Goal: Information Seeking & Learning: Learn about a topic

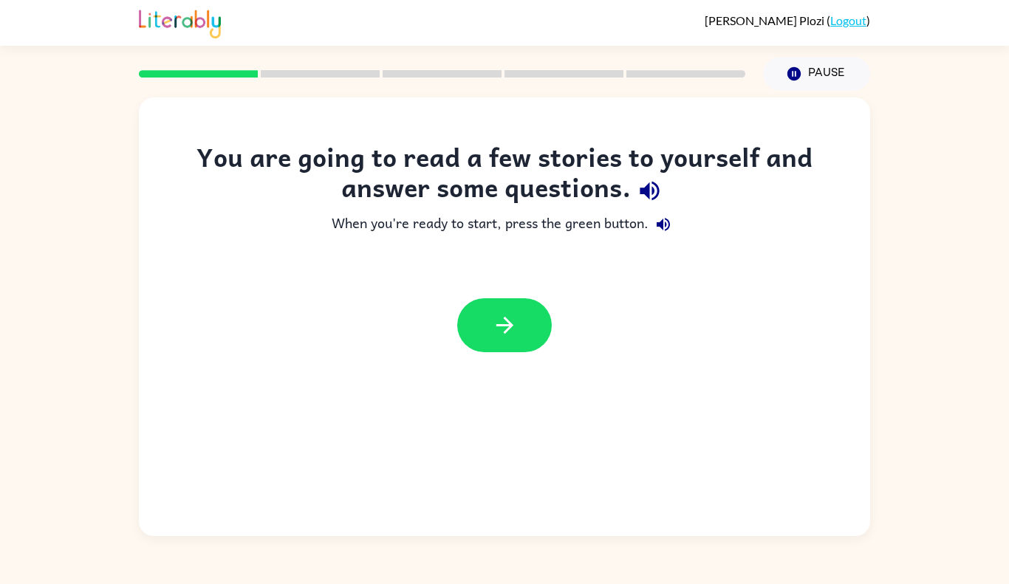
click at [664, 482] on div "You are going to read a few stories to yourself and answer some questions. When…" at bounding box center [504, 316] width 731 height 439
click at [495, 344] on button "button" at bounding box center [504, 325] width 95 height 54
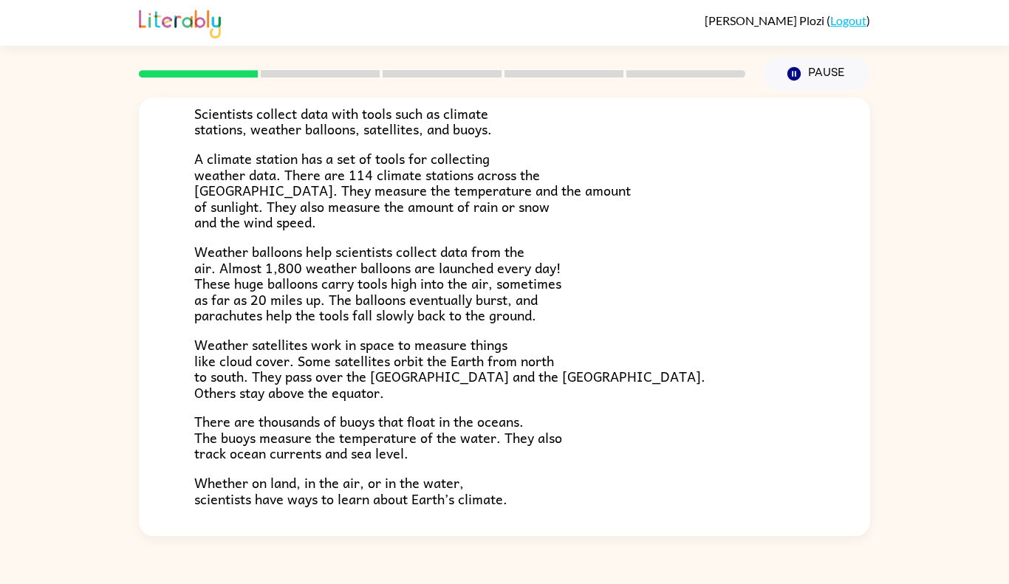
scroll to position [396, 0]
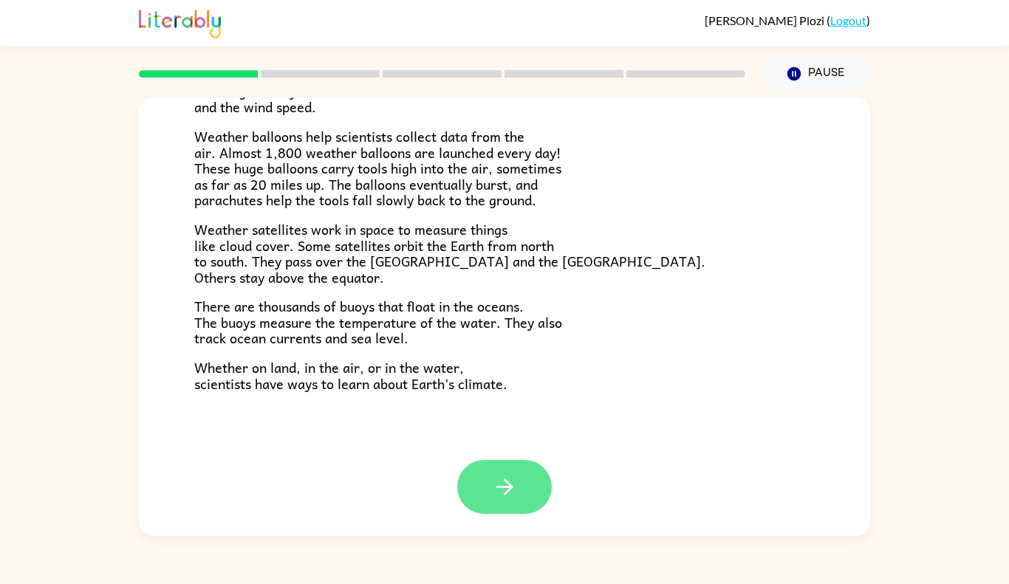
click at [492, 495] on icon "button" at bounding box center [505, 487] width 26 height 26
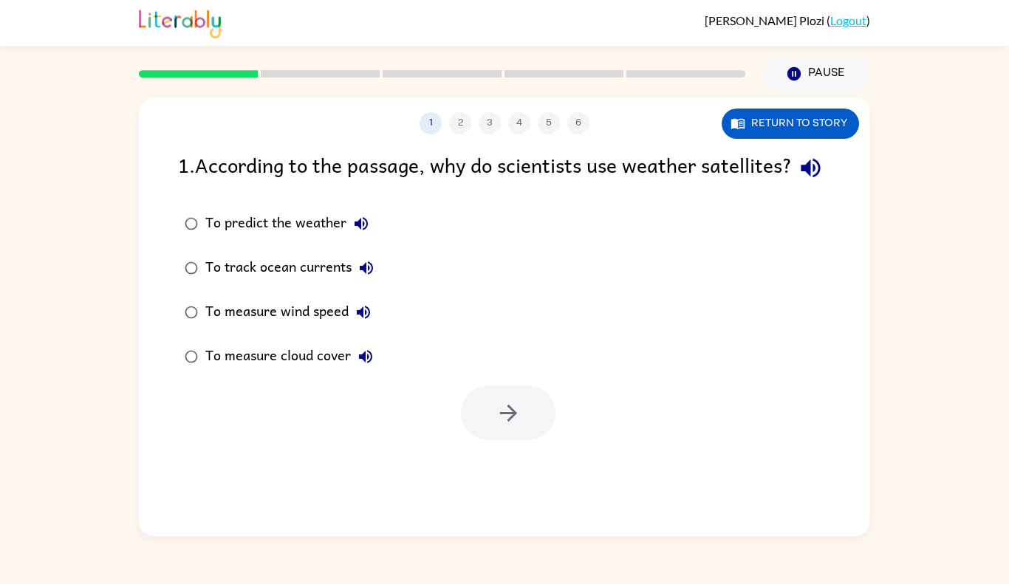
click at [371, 222] on div "1 . According to the passage, why do scientists use weather satellites? To pred…" at bounding box center [504, 294] width 731 height 291
click at [817, 129] on button "Return to story" at bounding box center [789, 124] width 137 height 30
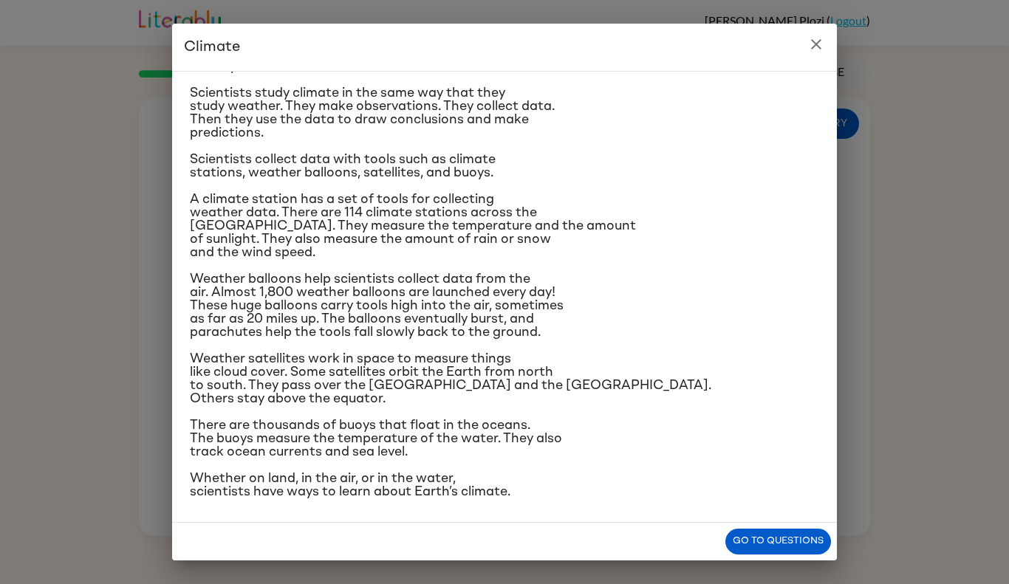
scroll to position [114, 0]
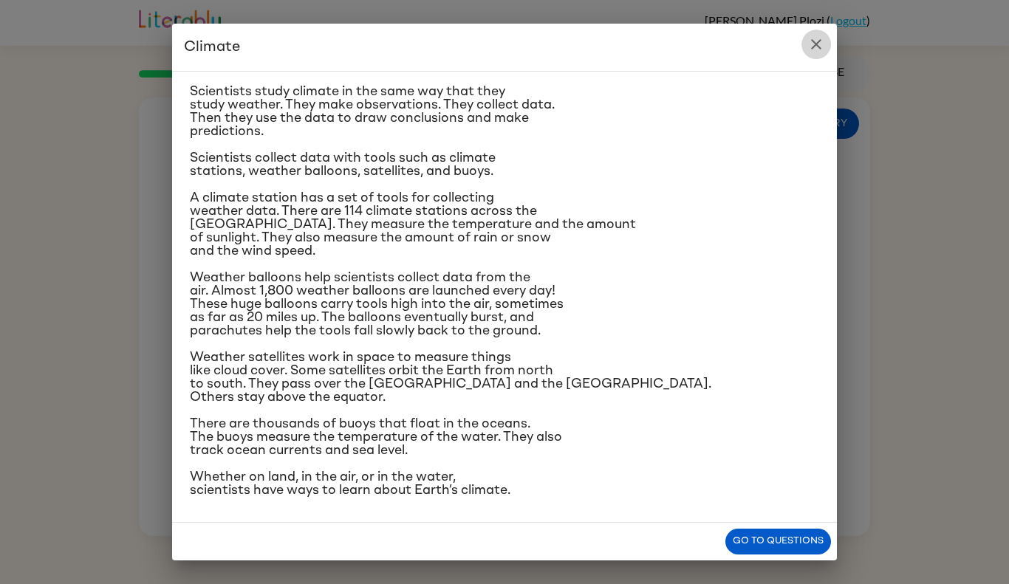
click at [814, 37] on icon "close" at bounding box center [816, 44] width 18 height 18
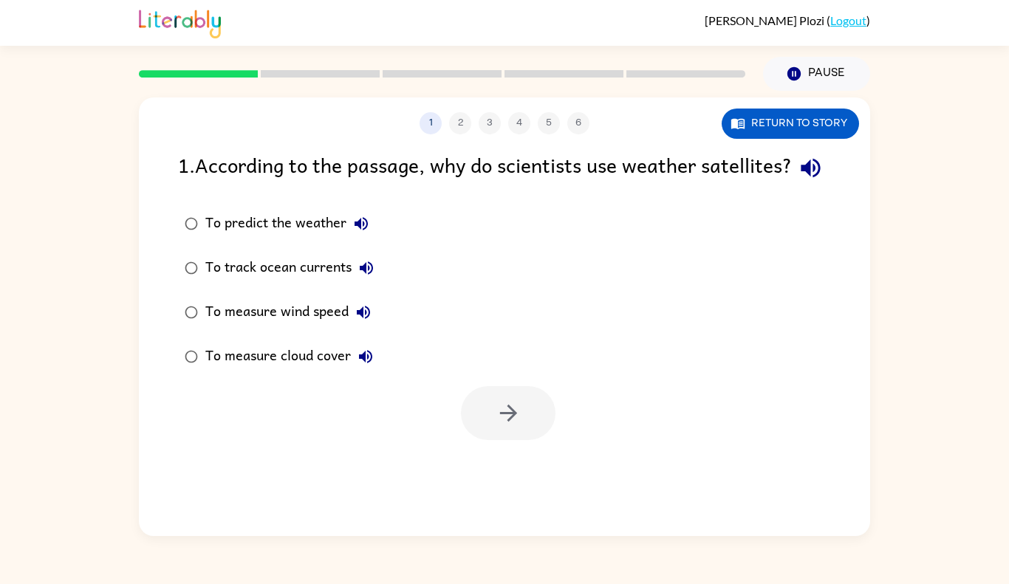
click at [273, 238] on div "To predict the weather" at bounding box center [290, 224] width 171 height 30
click at [511, 422] on icon "button" at bounding box center [507, 413] width 17 height 17
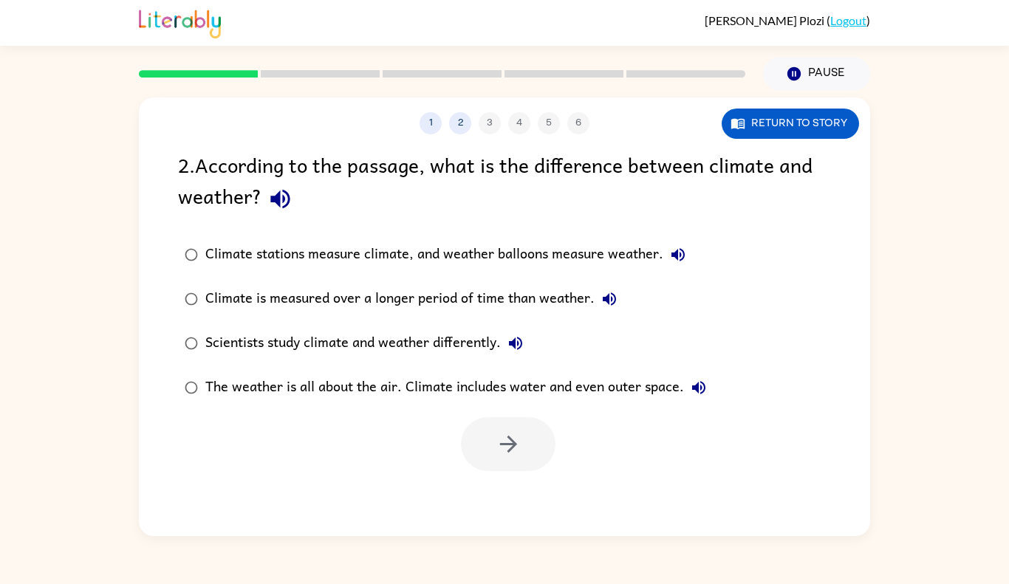
click at [381, 338] on div "Scientists study climate and weather differently." at bounding box center [367, 344] width 325 height 30
click at [554, 512] on div "1 2 3 4 5 6 Return to story 2 . According to the passage, what is the differenc…" at bounding box center [504, 316] width 731 height 439
click at [515, 446] on icon "button" at bounding box center [508, 444] width 26 height 26
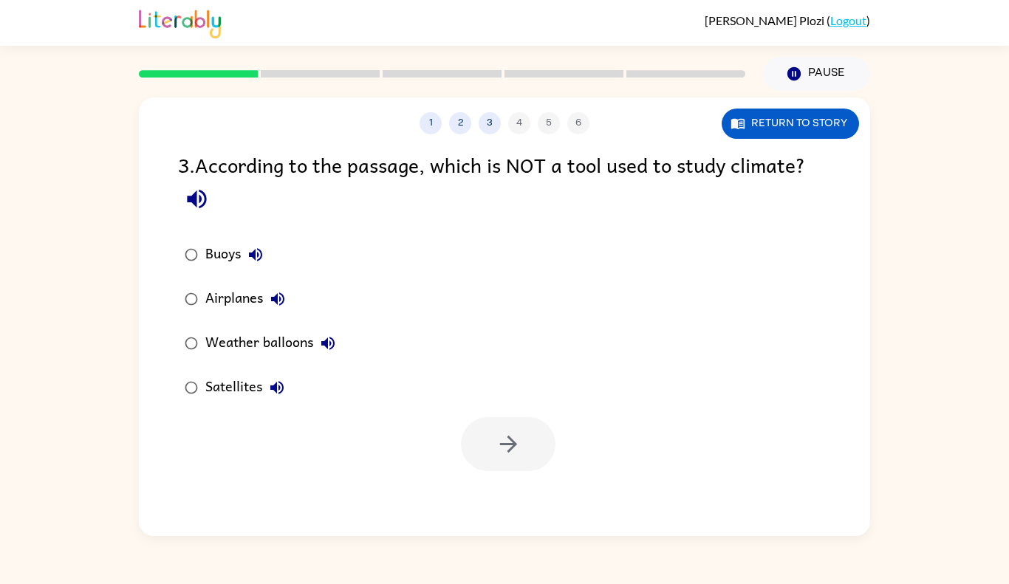
click at [252, 309] on div "Airplanes" at bounding box center [248, 299] width 87 height 30
click at [500, 440] on icon "button" at bounding box center [508, 444] width 26 height 26
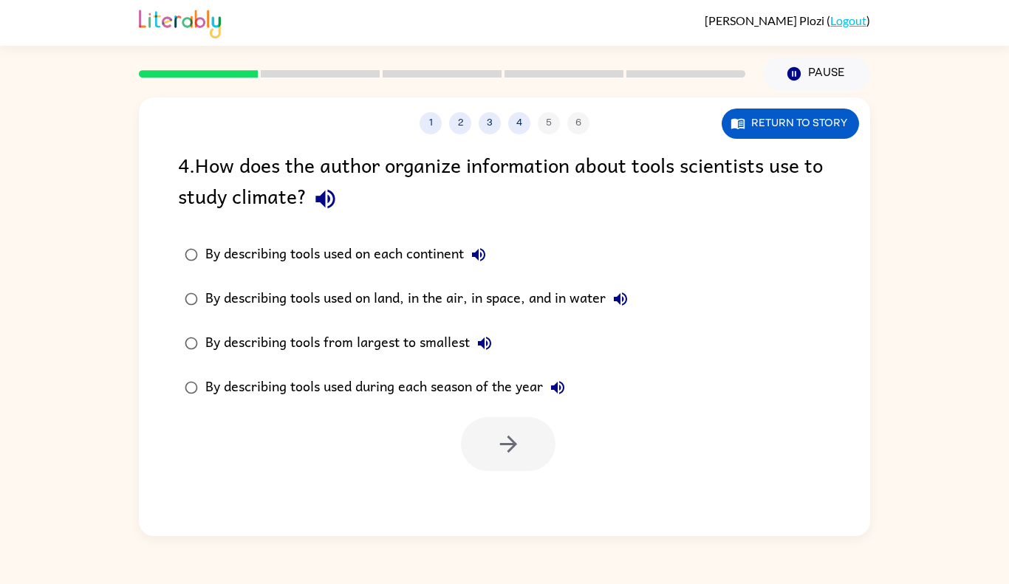
click at [500, 440] on div at bounding box center [508, 444] width 95 height 54
click at [527, 339] on label "By describing tools from largest to smallest" at bounding box center [406, 343] width 473 height 44
click at [529, 306] on div "By describing tools used on land, in the air, in space, and in water" at bounding box center [420, 299] width 430 height 30
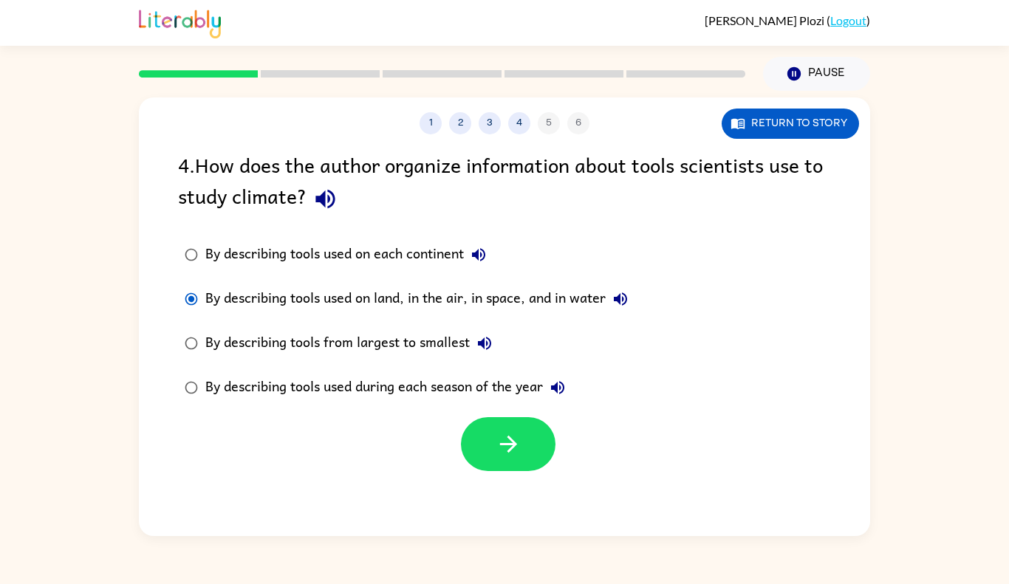
click at [517, 350] on label "By describing tools from largest to smallest" at bounding box center [406, 343] width 473 height 44
click at [547, 306] on div "By describing tools used on land, in the air, in space, and in water" at bounding box center [420, 299] width 430 height 30
click at [480, 345] on icon "button" at bounding box center [484, 343] width 13 height 13
click at [476, 340] on icon "button" at bounding box center [484, 343] width 18 height 18
click at [488, 454] on button "button" at bounding box center [508, 444] width 95 height 54
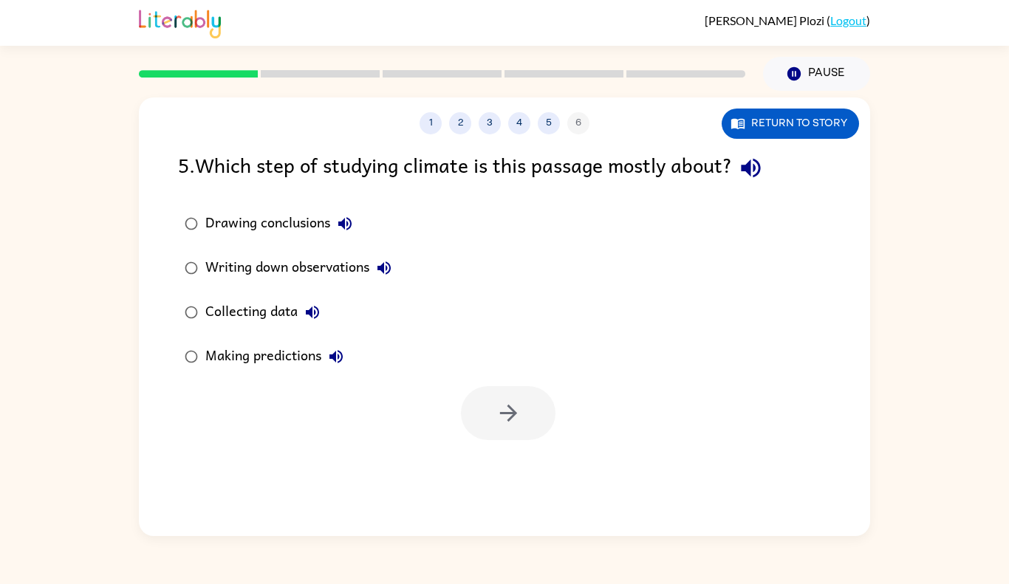
click at [284, 324] on div "Collecting data" at bounding box center [266, 313] width 122 height 30
click at [269, 374] on label "Making predictions" at bounding box center [288, 356] width 236 height 44
click at [283, 361] on div "Making predictions" at bounding box center [277, 357] width 145 height 30
click at [280, 338] on label "Making predictions" at bounding box center [288, 356] width 236 height 44
click at [300, 307] on button "Collecting data" at bounding box center [313, 313] width 30 height 30
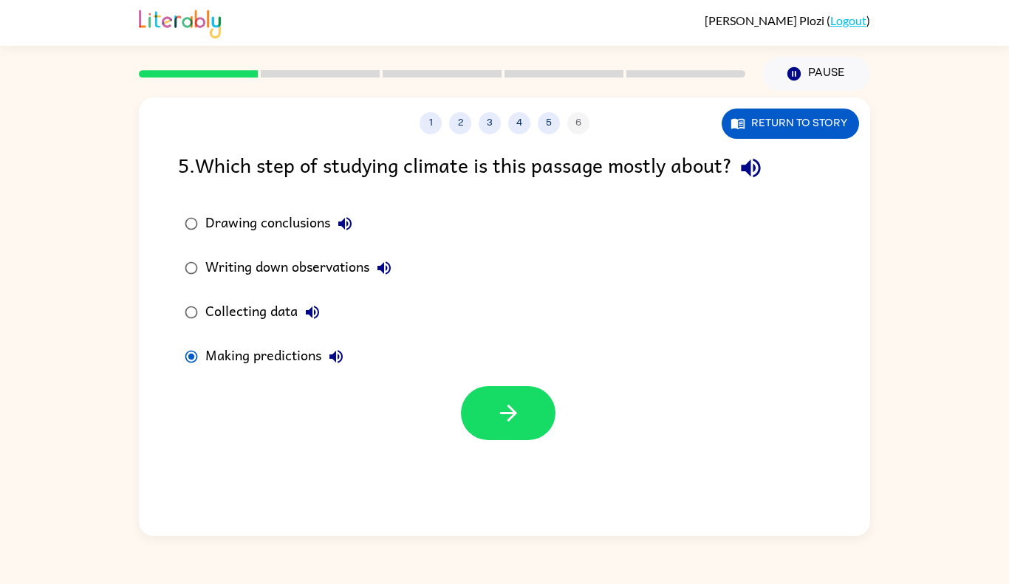
click at [255, 333] on label "Collecting data" at bounding box center [288, 312] width 236 height 44
click at [498, 429] on button "button" at bounding box center [508, 413] width 95 height 54
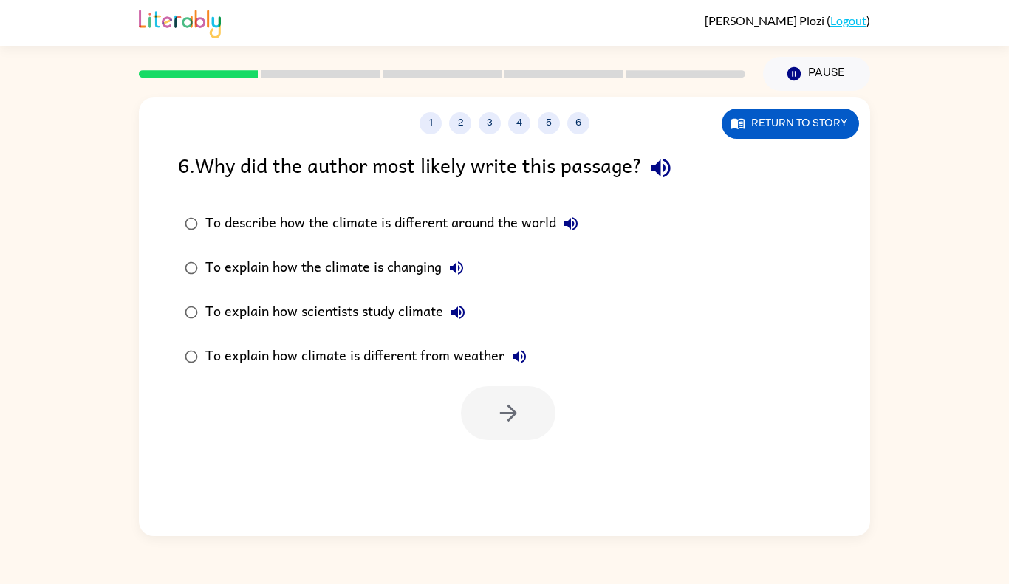
click at [658, 179] on icon "button" at bounding box center [660, 168] width 26 height 26
click at [668, 173] on icon "button" at bounding box center [660, 168] width 26 height 26
click at [460, 123] on button "2" at bounding box center [460, 123] width 22 height 22
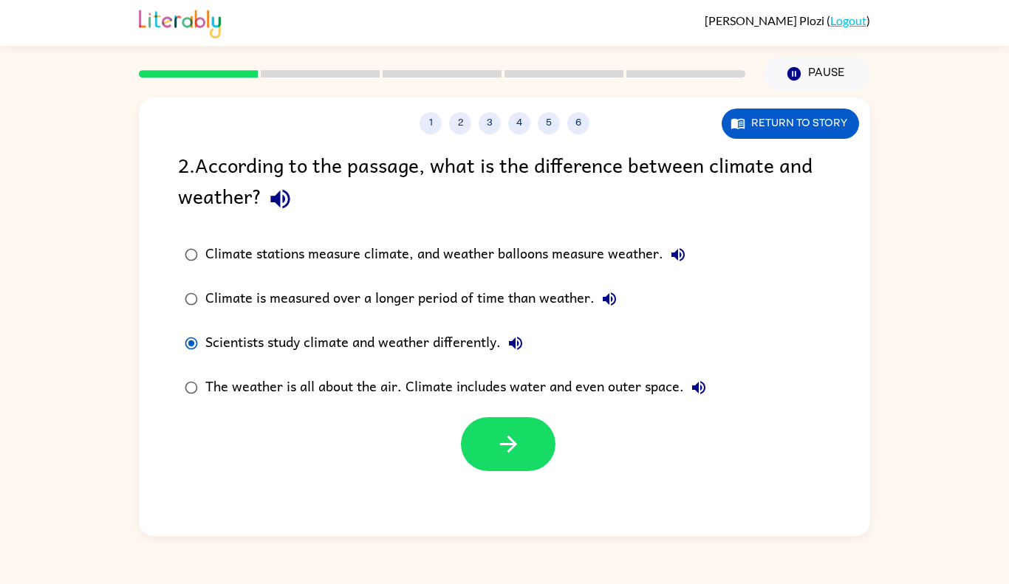
click at [678, 266] on button "Climate stations measure climate, and weather balloons measure weather." at bounding box center [678, 255] width 30 height 30
click at [578, 123] on button "6" at bounding box center [578, 123] width 22 height 22
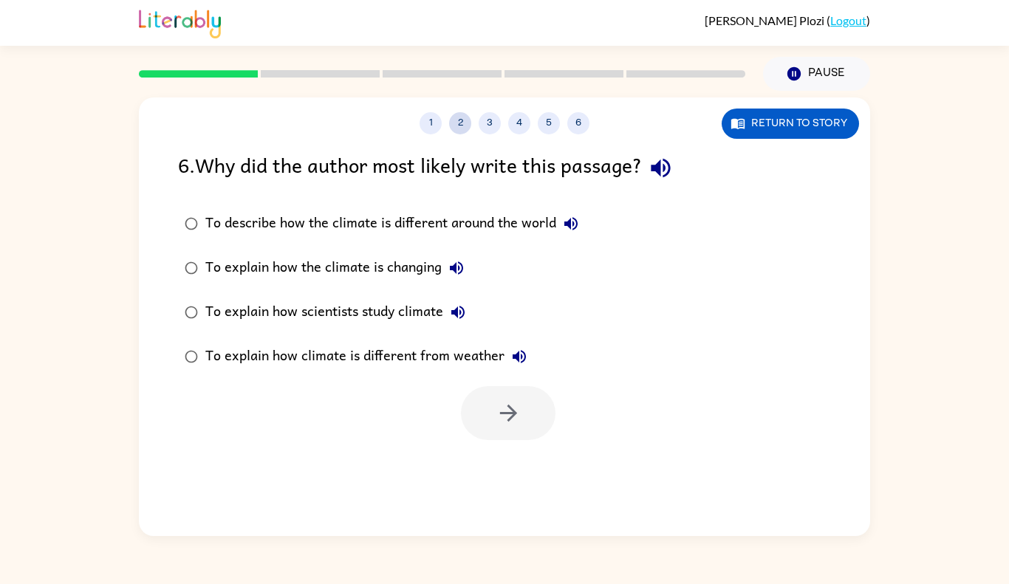
click at [465, 131] on button "2" at bounding box center [460, 123] width 22 height 22
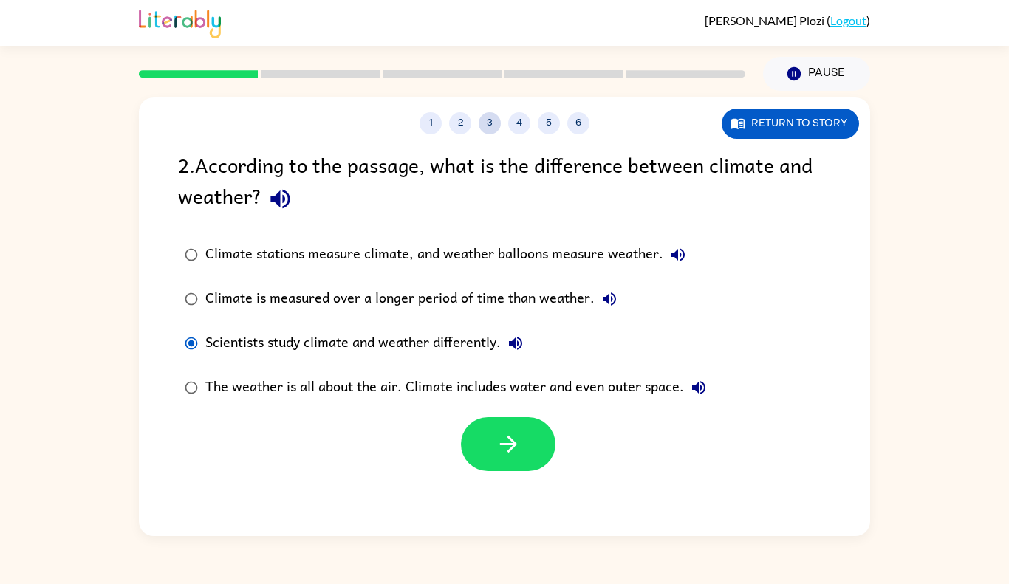
click at [487, 133] on button "3" at bounding box center [489, 123] width 22 height 22
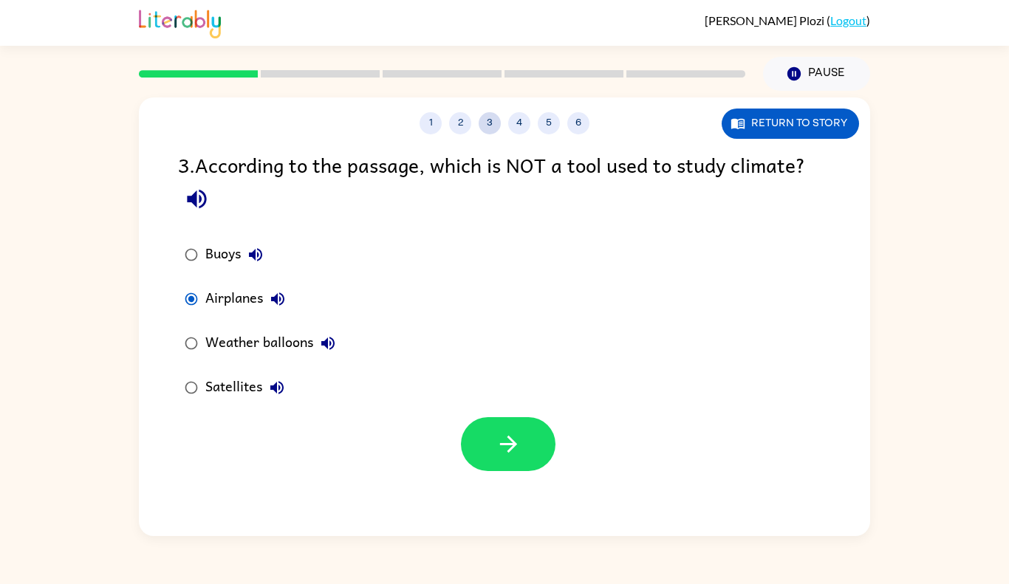
click at [489, 123] on button "3" at bounding box center [489, 123] width 22 height 22
click at [498, 434] on icon "button" at bounding box center [508, 444] width 26 height 26
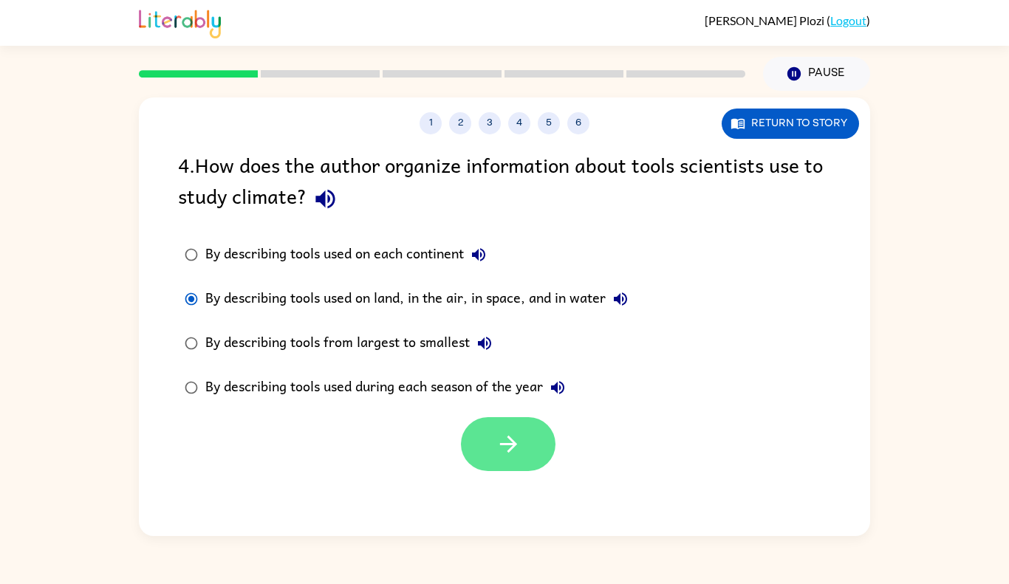
click at [494, 433] on button "button" at bounding box center [508, 444] width 95 height 54
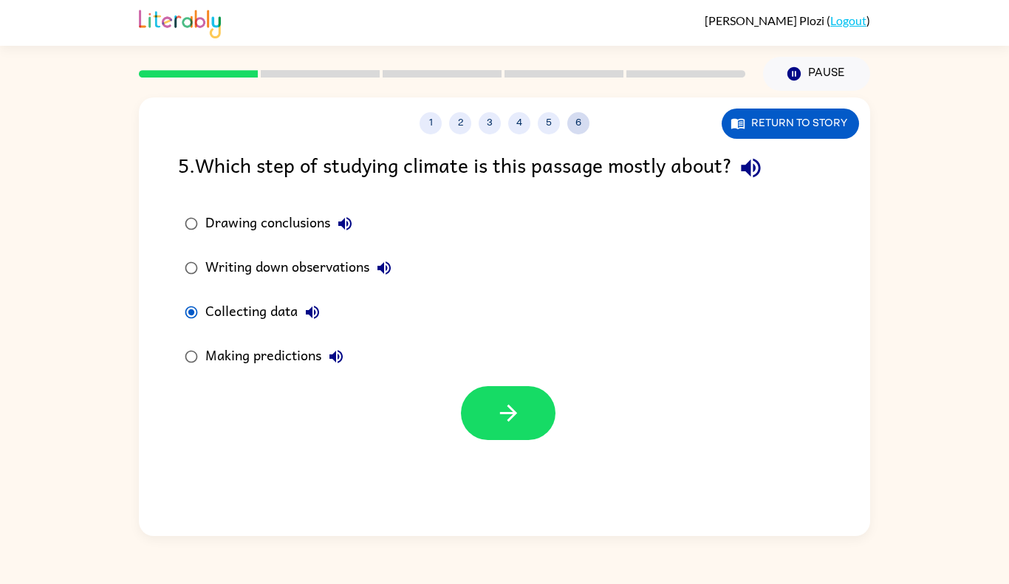
click at [582, 131] on button "6" at bounding box center [578, 123] width 22 height 22
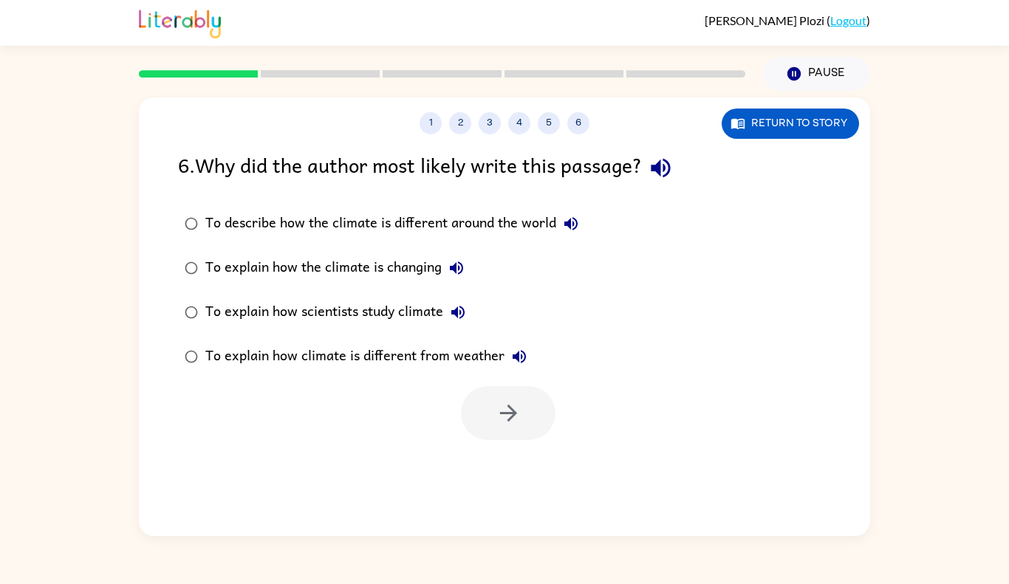
click at [492, 424] on div at bounding box center [508, 413] width 95 height 54
click at [489, 431] on div at bounding box center [508, 413] width 95 height 54
click at [504, 407] on div at bounding box center [508, 413] width 95 height 54
click at [487, 407] on div at bounding box center [508, 413] width 95 height 54
click at [479, 413] on div at bounding box center [508, 413] width 95 height 54
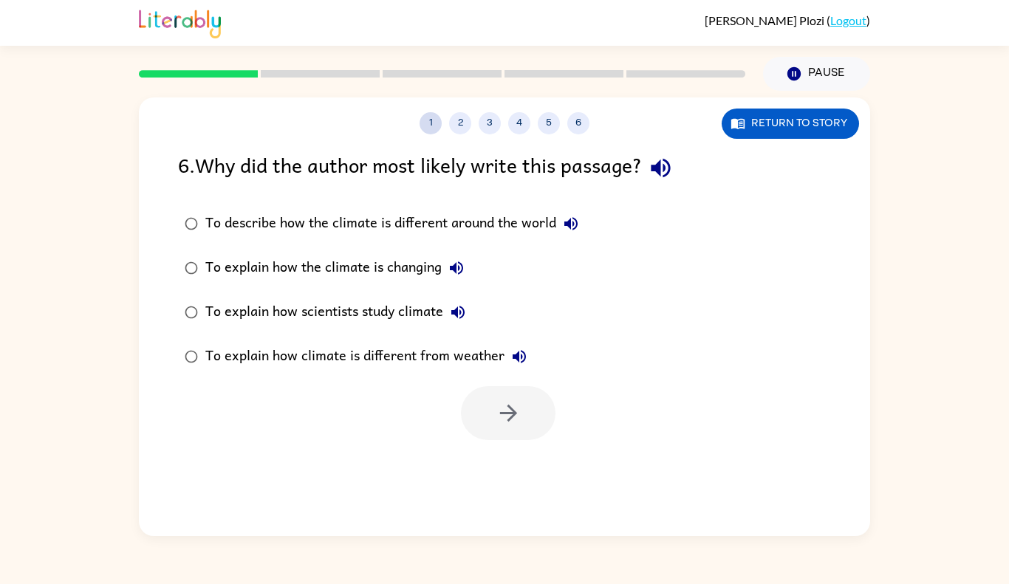
click at [436, 123] on button "1" at bounding box center [430, 123] width 22 height 22
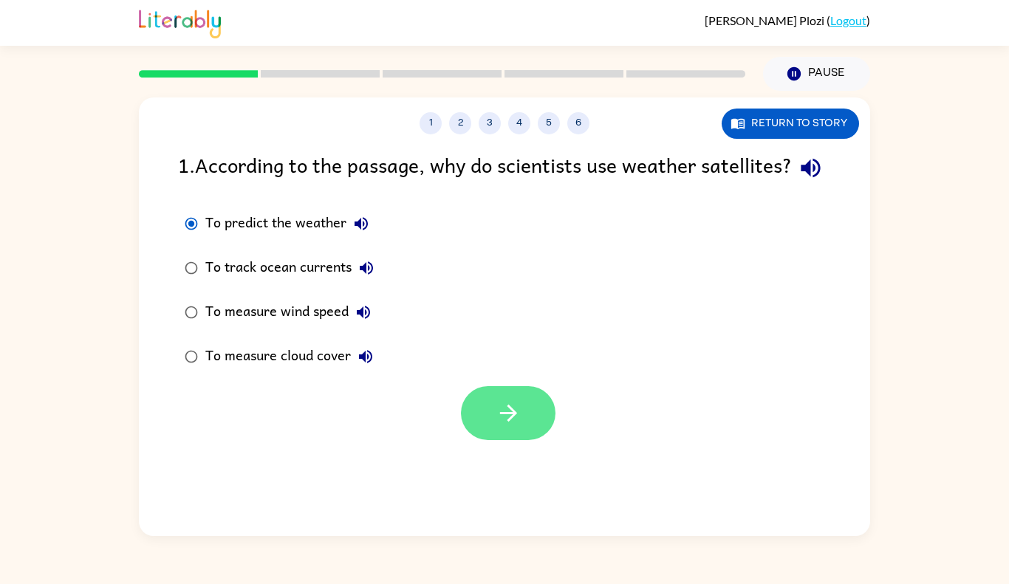
click at [495, 440] on button "button" at bounding box center [508, 413] width 95 height 54
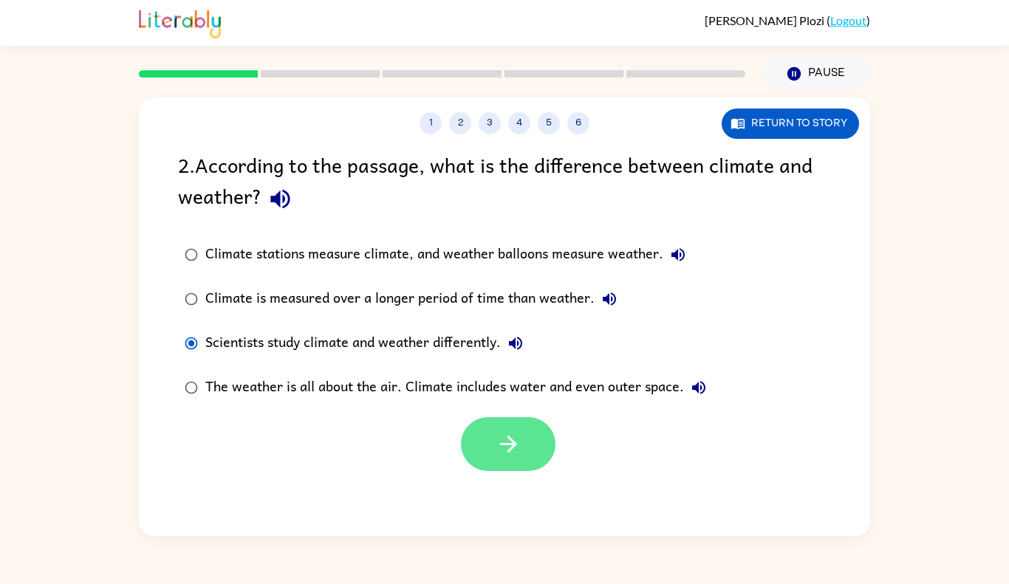
click at [502, 430] on button "button" at bounding box center [508, 444] width 95 height 54
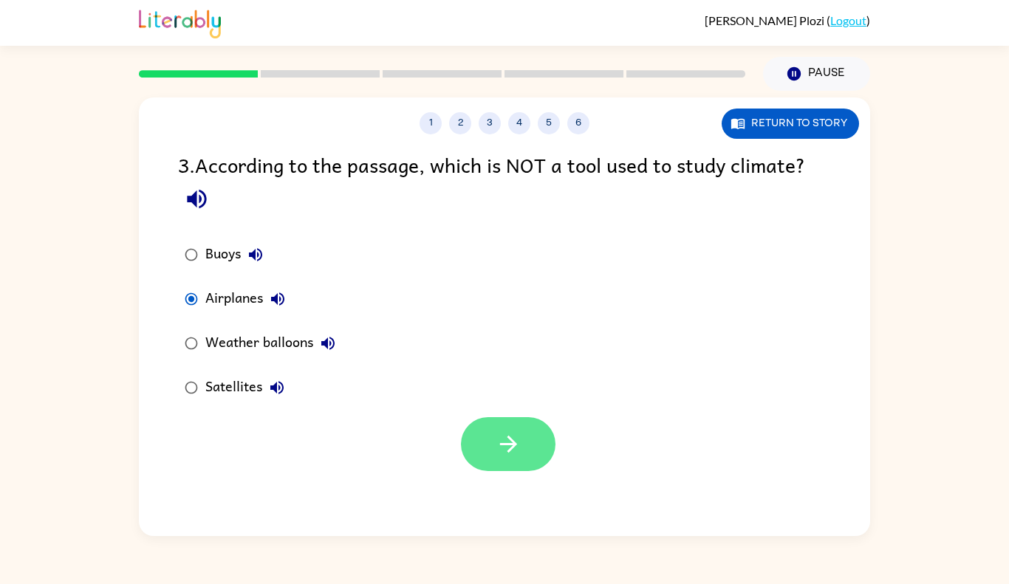
click at [505, 439] on icon "button" at bounding box center [508, 444] width 26 height 26
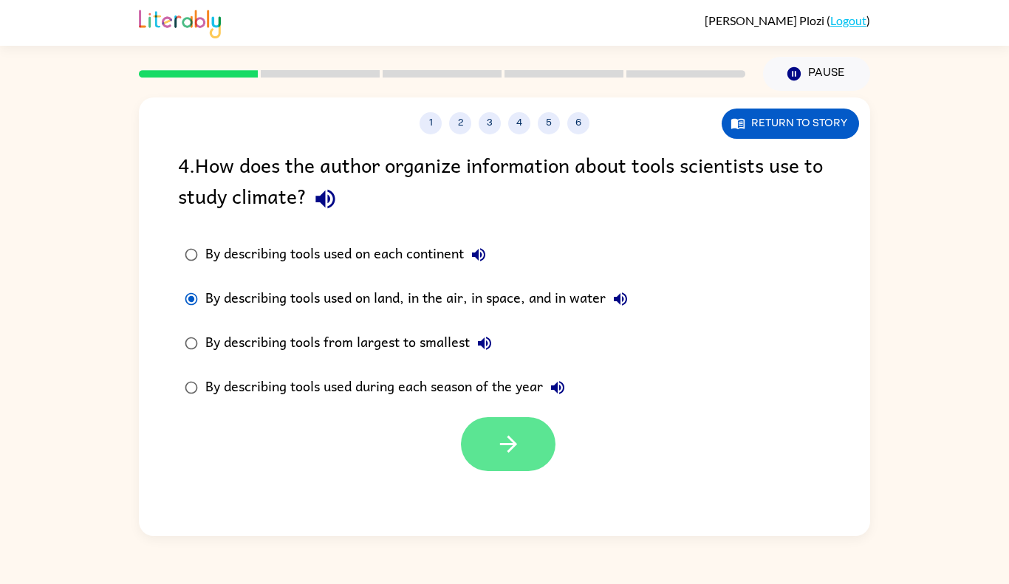
click at [503, 436] on icon "button" at bounding box center [508, 444] width 26 height 26
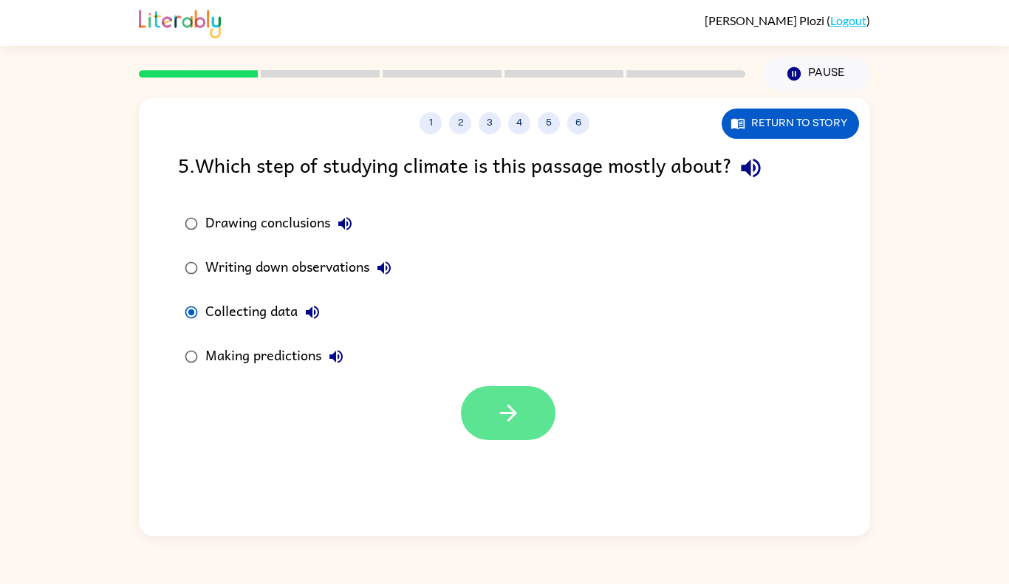
click at [503, 421] on icon "button" at bounding box center [508, 413] width 26 height 26
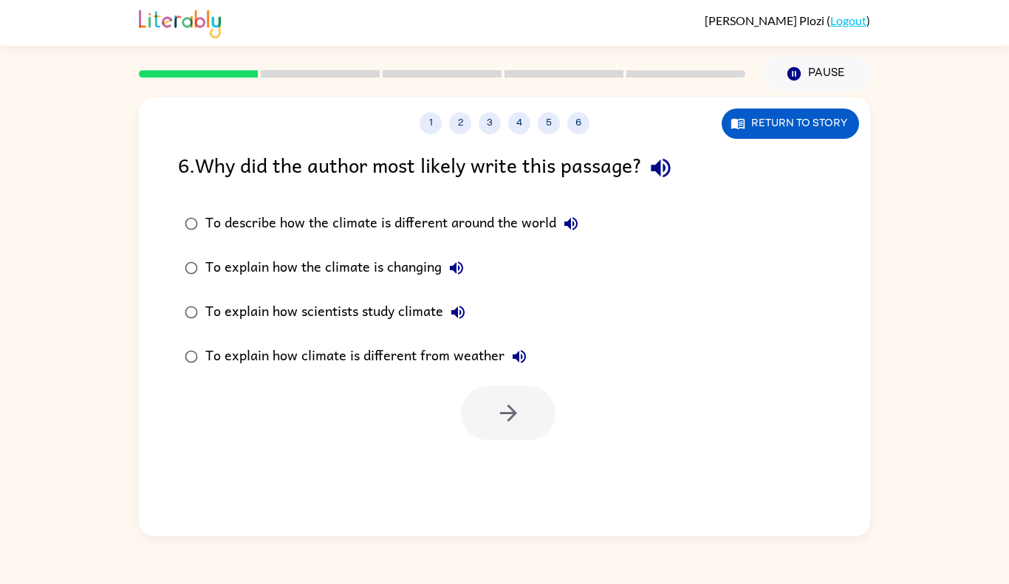
click at [515, 408] on div at bounding box center [508, 413] width 95 height 54
click at [498, 416] on div at bounding box center [508, 413] width 95 height 54
click at [774, 47] on div "Pause Pause" at bounding box center [504, 73] width 731 height 54
click at [571, 227] on icon "button" at bounding box center [570, 223] width 13 height 13
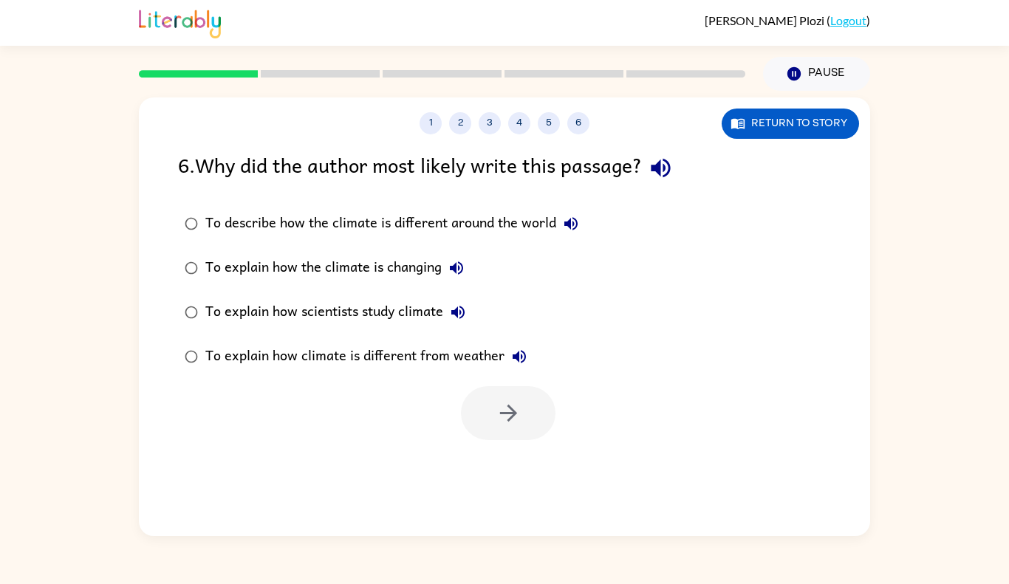
click at [571, 227] on icon "button" at bounding box center [570, 223] width 13 height 13
click at [402, 259] on div "To explain how the climate is changing" at bounding box center [338, 268] width 266 height 30
click at [522, 425] on button "button" at bounding box center [508, 413] width 95 height 54
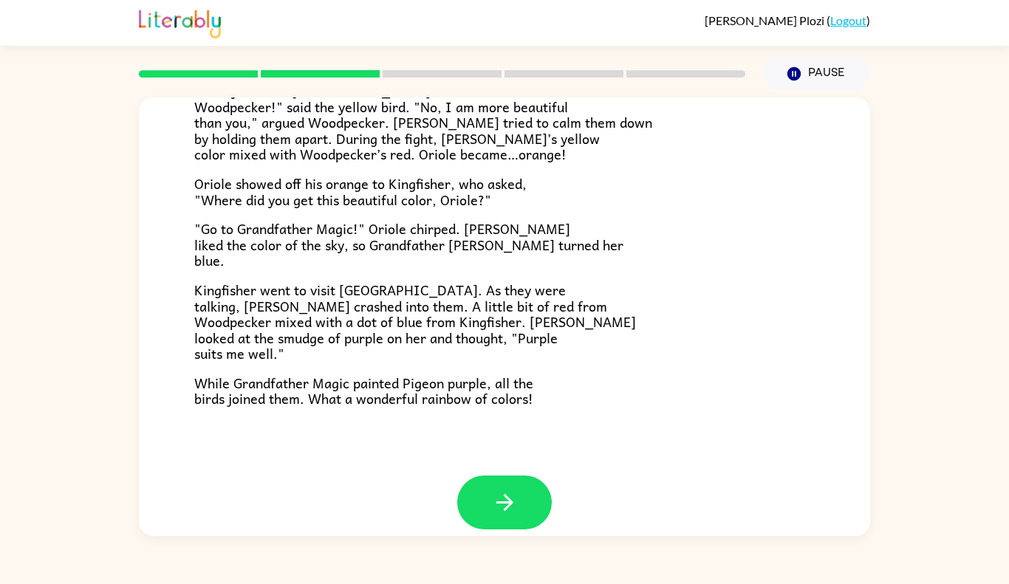
click at [459, 310] on span "Kingfisher went to visit [GEOGRAPHIC_DATA]. As they were talking, [PERSON_NAME]…" at bounding box center [415, 321] width 442 height 85
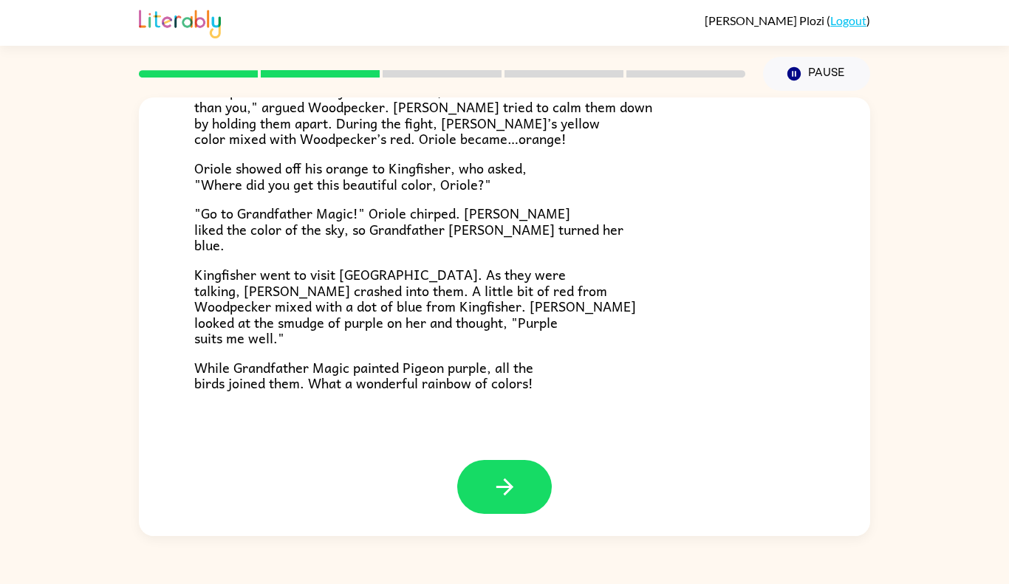
scroll to position [0, 0]
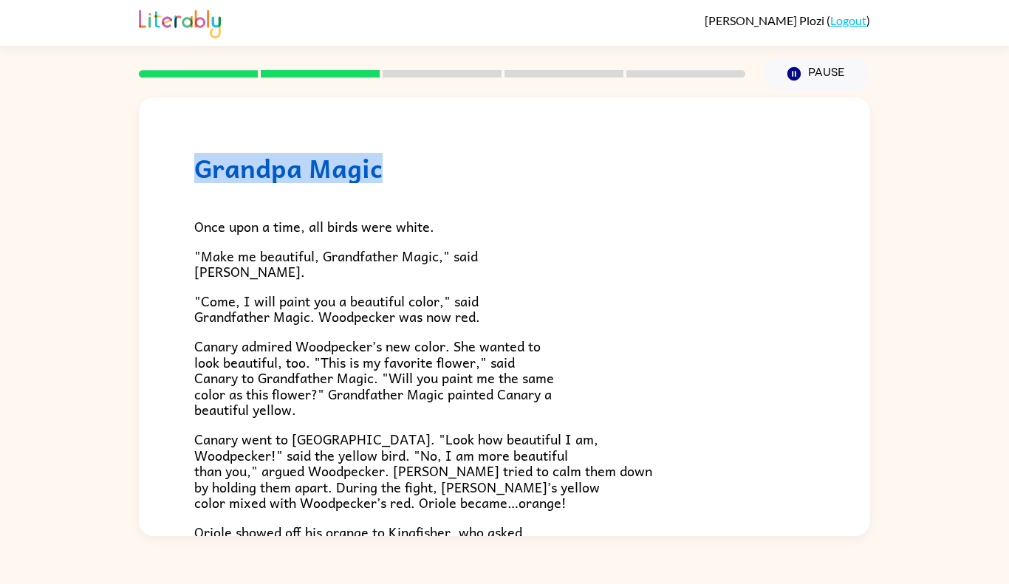
drag, startPoint x: 439, startPoint y: 151, endPoint x: 2, endPoint y: 142, distance: 436.4
click at [2, 142] on div "Grandpa Magic Once upon a time, all birds were white. "Make me beautiful, Grand…" at bounding box center [504, 313] width 1009 height 445
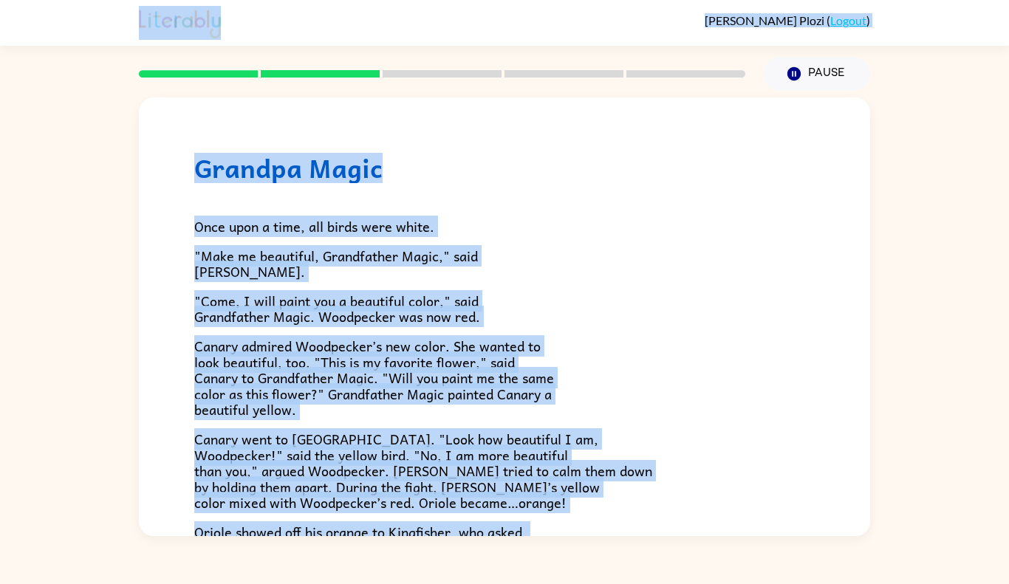
click at [543, 216] on div "Once upon a time, all birds were white. "Make me beautiful, Grandfather Magic,"…" at bounding box center [504, 469] width 620 height 572
click at [546, 209] on div "Once upon a time, all birds were white. "Make me beautiful, Grandfather Magic,"…" at bounding box center [504, 469] width 620 height 572
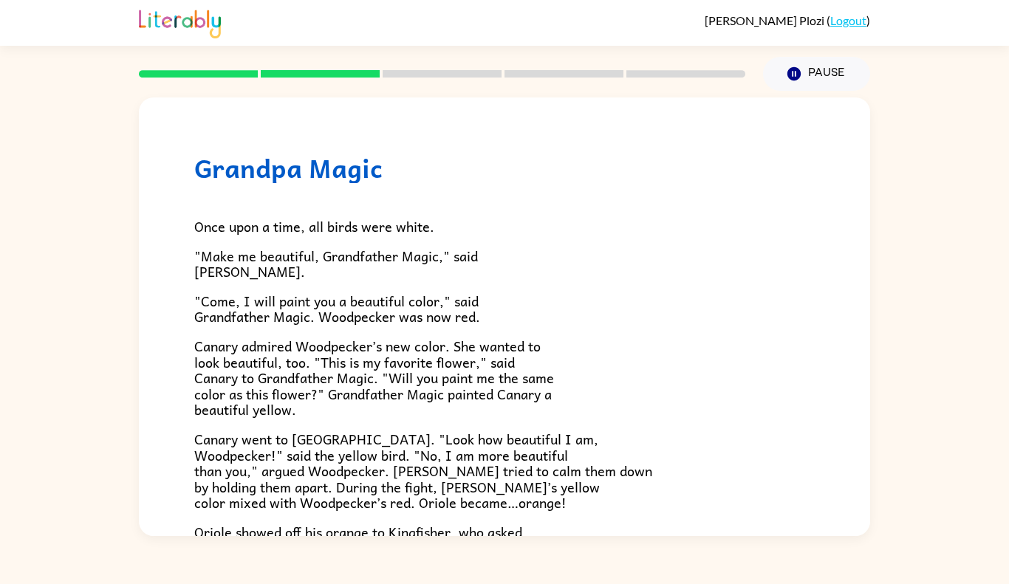
click at [546, 209] on div "Once upon a time, all birds were white. "Make me beautiful, Grandfather Magic,"…" at bounding box center [504, 469] width 620 height 572
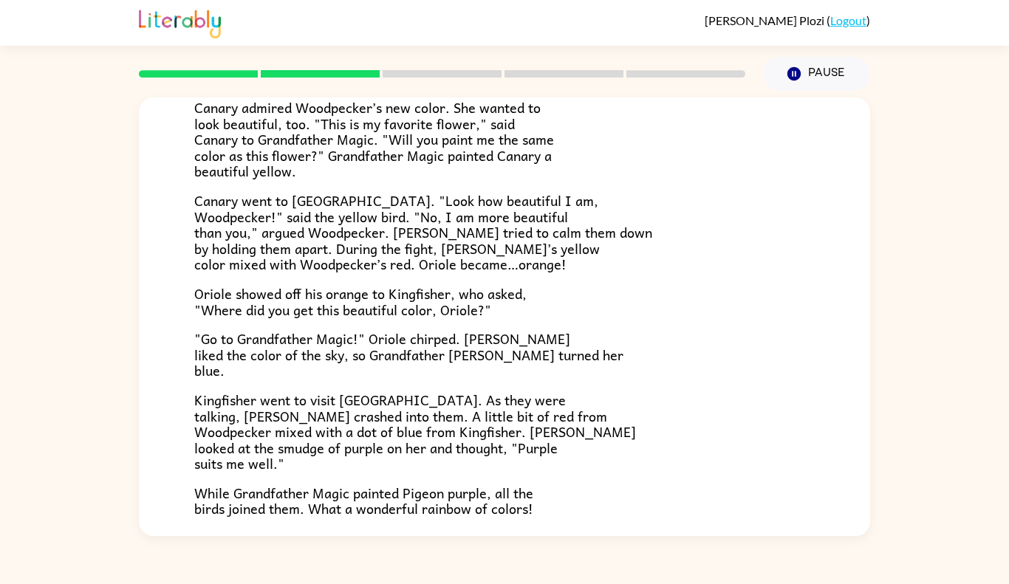
scroll to position [241, 0]
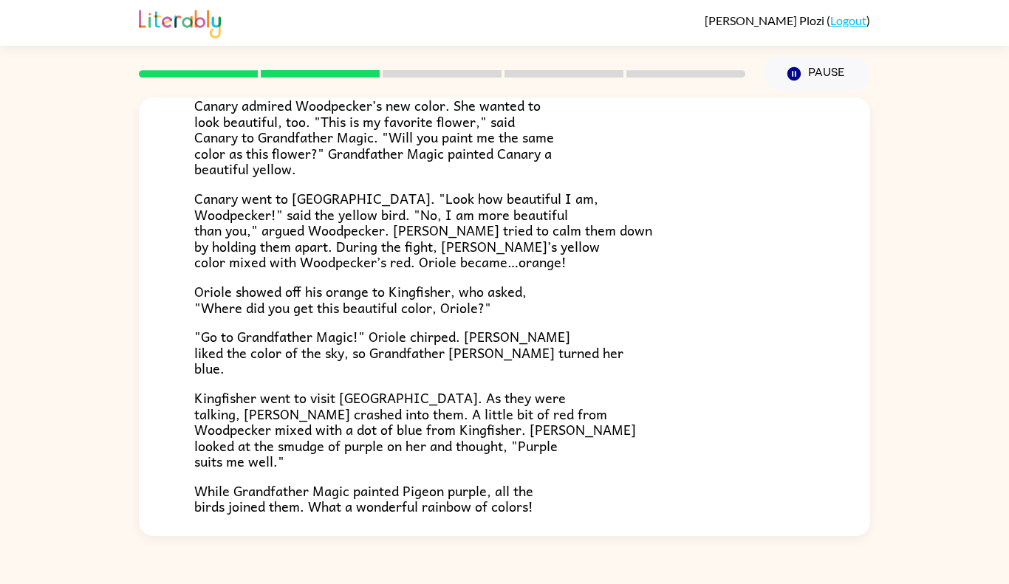
click at [544, 213] on span "Canary went to [GEOGRAPHIC_DATA]. "Look how beautiful I am, Woodpecker!" said t…" at bounding box center [423, 230] width 458 height 85
click at [715, 216] on p "Canary went to [GEOGRAPHIC_DATA]. "Look how beautiful I am, Woodpecker!" said t…" at bounding box center [504, 230] width 620 height 80
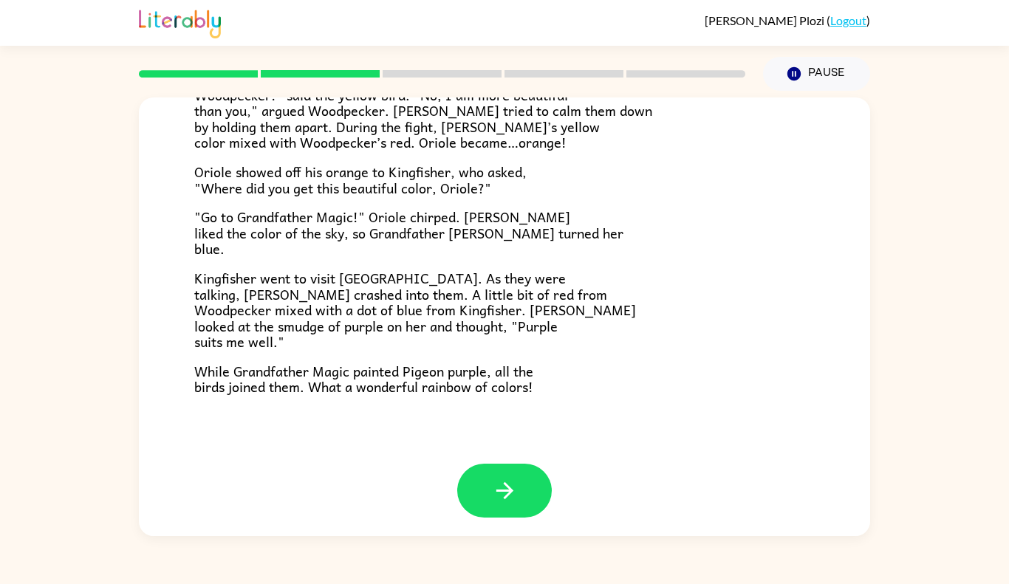
scroll to position [360, 0]
click at [502, 519] on div at bounding box center [504, 502] width 731 height 76
click at [516, 491] on icon "button" at bounding box center [505, 491] width 26 height 26
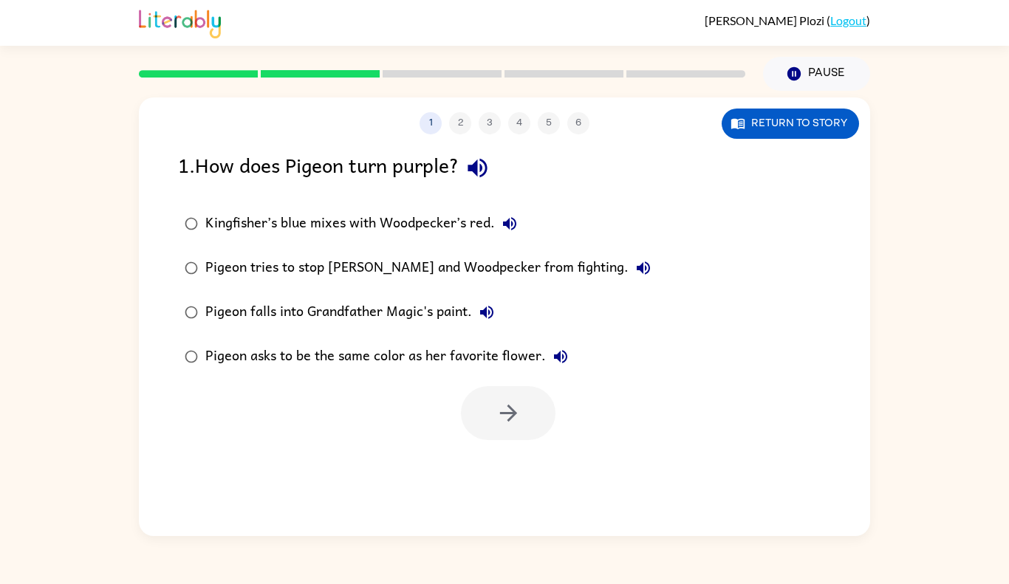
scroll to position [0, 0]
click at [809, 126] on button "Return to story" at bounding box center [789, 124] width 137 height 30
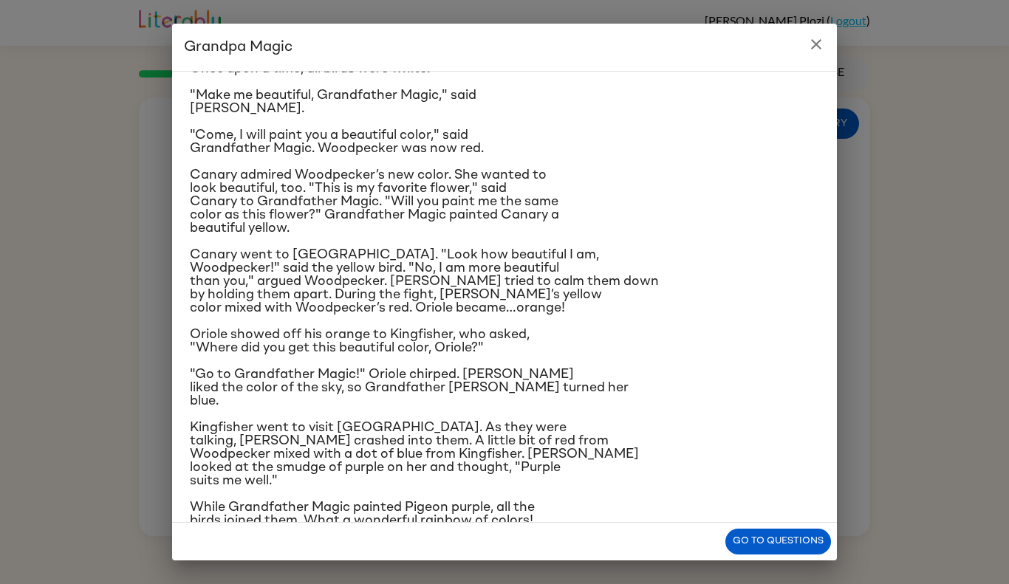
scroll to position [58, 0]
click at [803, 540] on button "Go to questions" at bounding box center [778, 542] width 106 height 26
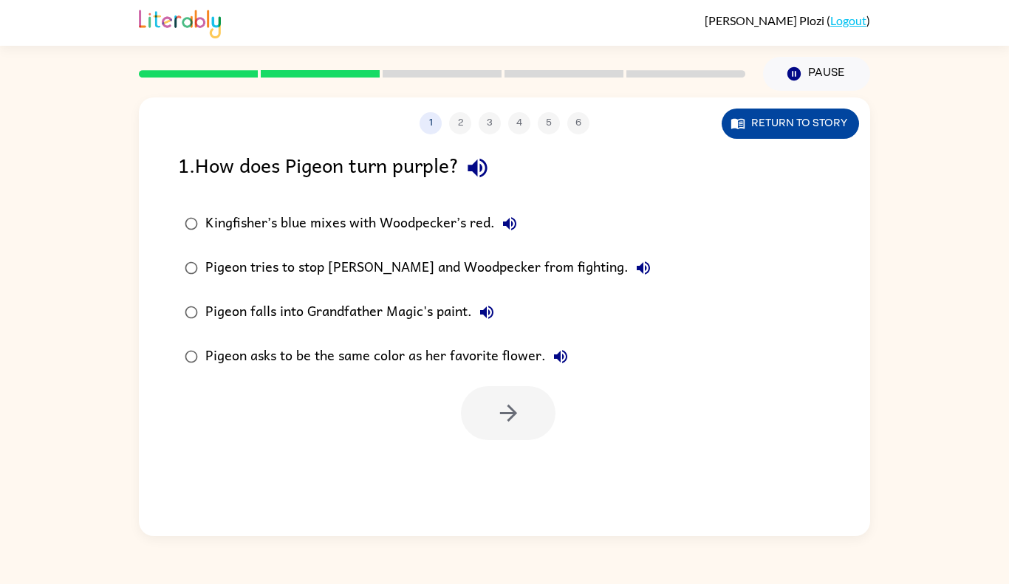
click at [796, 121] on button "Return to story" at bounding box center [789, 124] width 137 height 30
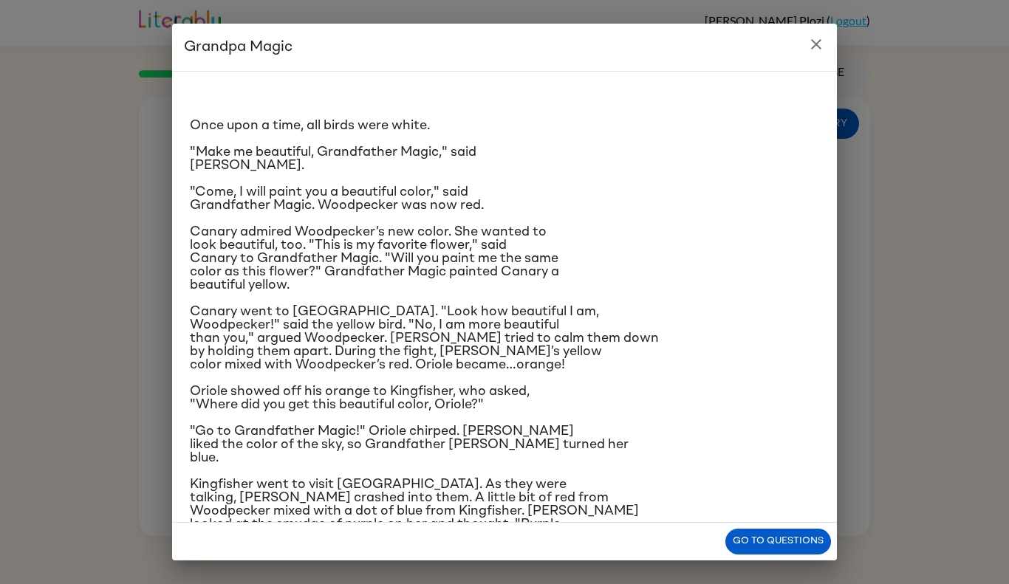
click at [796, 121] on p "Once upon a time, all birds were white." at bounding box center [504, 125] width 629 height 13
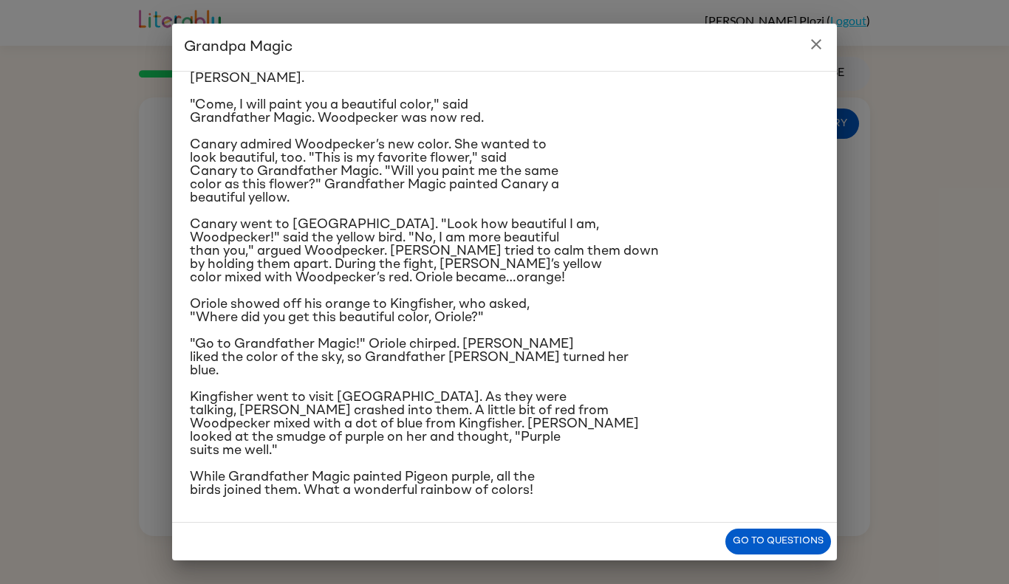
scroll to position [86, 0]
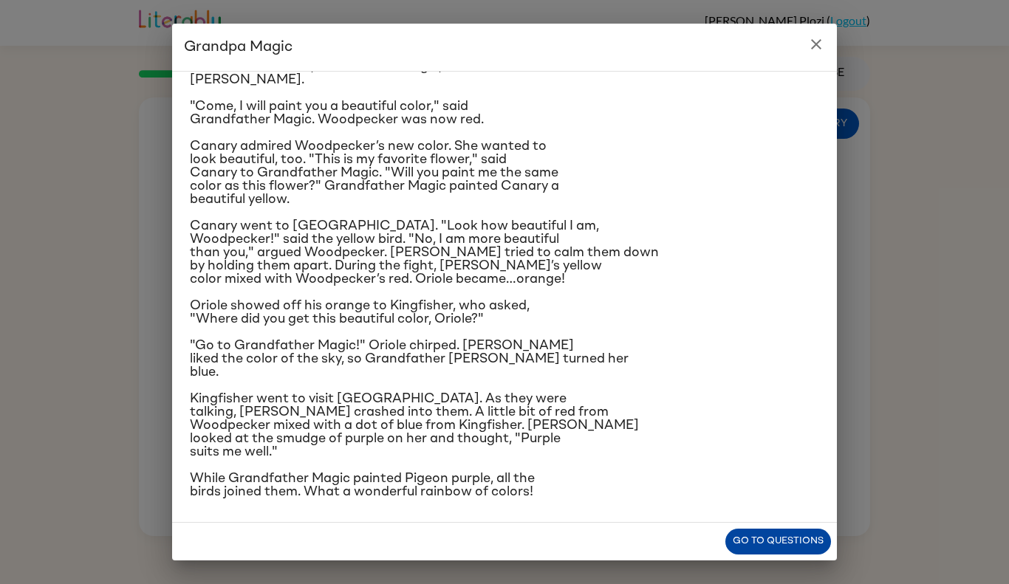
click at [793, 550] on button "Go to questions" at bounding box center [778, 542] width 106 height 26
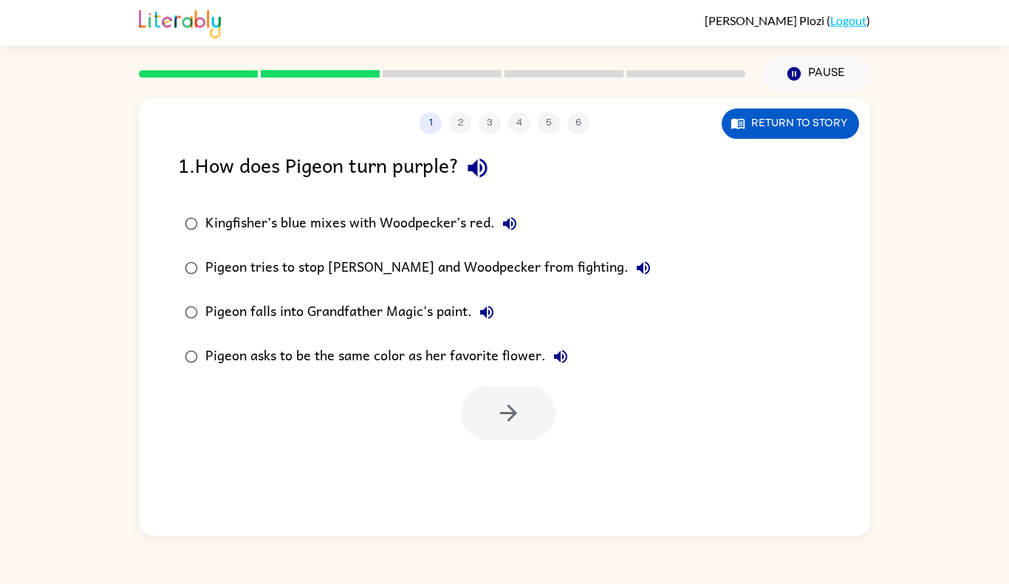
click at [430, 254] on div "Pigeon tries to stop [PERSON_NAME] and Woodpecker from fighting." at bounding box center [431, 268] width 453 height 30
click at [427, 234] on div "Kingfisher’s blue mixes with Woodpecker’s red." at bounding box center [364, 224] width 319 height 30
click at [418, 327] on label "Pigeon falls into Grandfather Magic's paint." at bounding box center [417, 312] width 495 height 44
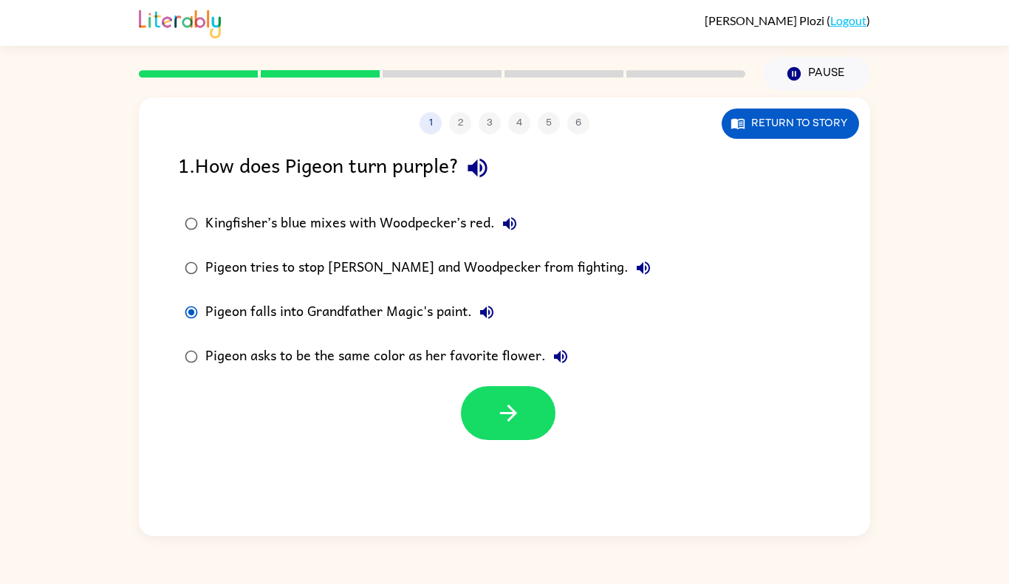
click at [418, 327] on label "Pigeon falls into Grandfather Magic's paint." at bounding box center [417, 312] width 495 height 44
click at [408, 322] on div at bounding box center [408, 322] width 0 height 0
click at [418, 327] on label "Pigeon falls into Grandfather Magic's paint." at bounding box center [417, 312] width 495 height 44
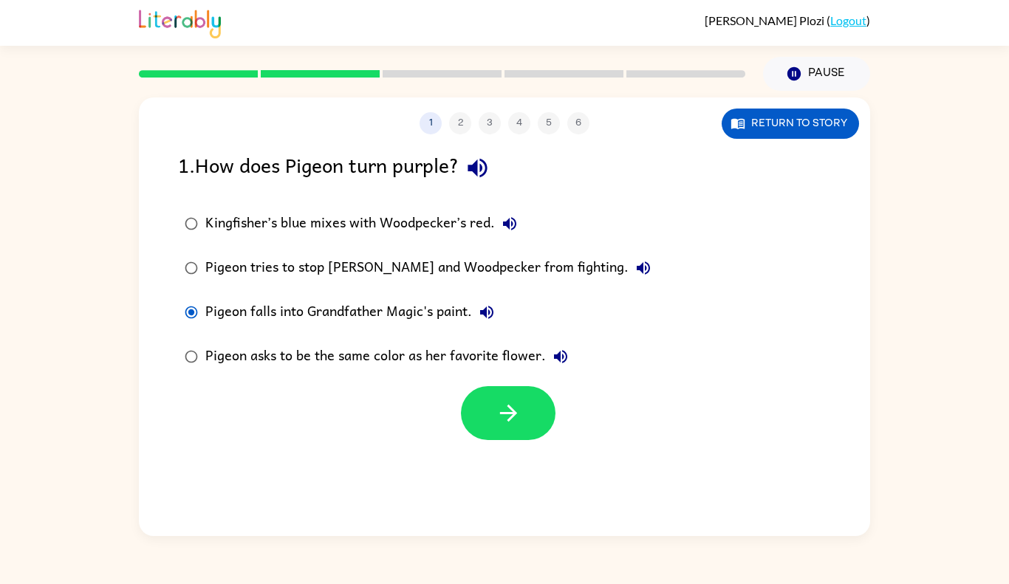
click at [418, 327] on label "Pigeon falls into Grandfather Magic's paint." at bounding box center [417, 312] width 495 height 44
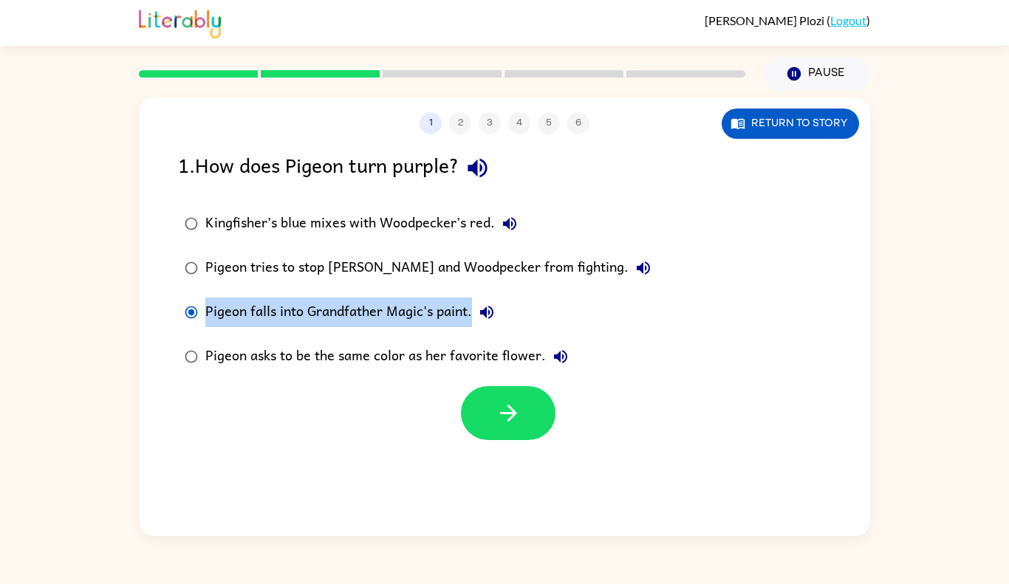
click at [418, 327] on label "Pigeon falls into Grandfather Magic's paint." at bounding box center [417, 312] width 495 height 44
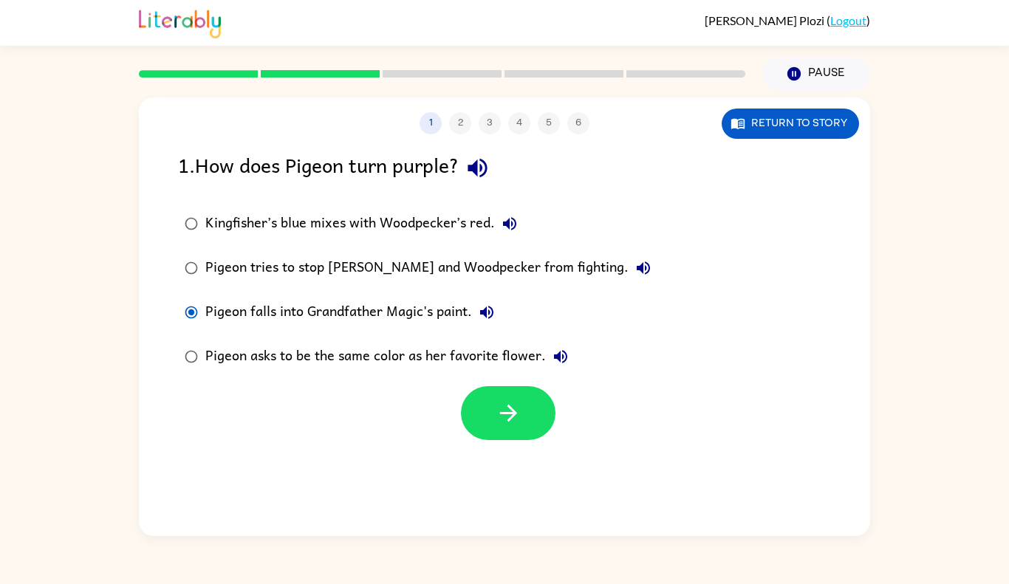
click at [418, 327] on label "Pigeon falls into Grandfather Magic's paint." at bounding box center [417, 312] width 495 height 44
click at [408, 322] on div at bounding box center [408, 322] width 0 height 0
click at [418, 327] on label "Pigeon falls into Grandfather Magic's paint." at bounding box center [417, 312] width 495 height 44
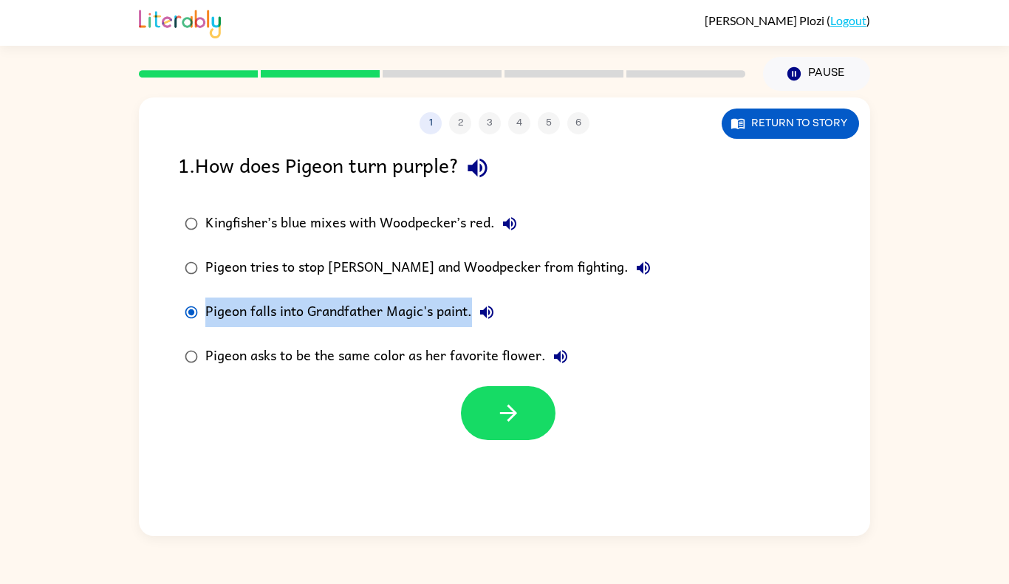
click at [418, 327] on label "Pigeon falls into Grandfather Magic's paint." at bounding box center [417, 312] width 495 height 44
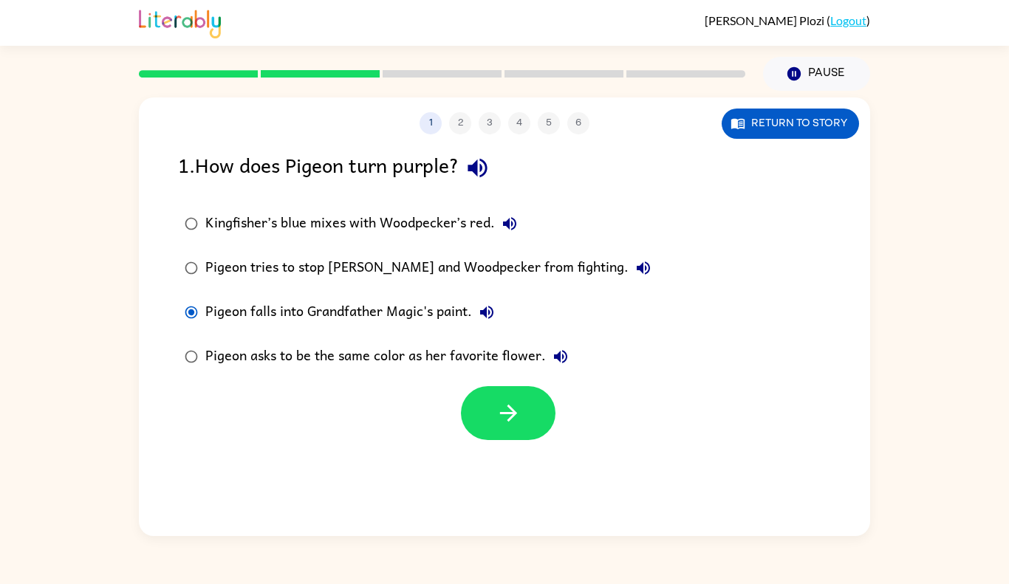
click at [418, 327] on label "Pigeon falls into Grandfather Magic's paint." at bounding box center [417, 312] width 495 height 44
click at [416, 308] on div "Pigeon falls into Grandfather Magic's paint." at bounding box center [353, 313] width 296 height 30
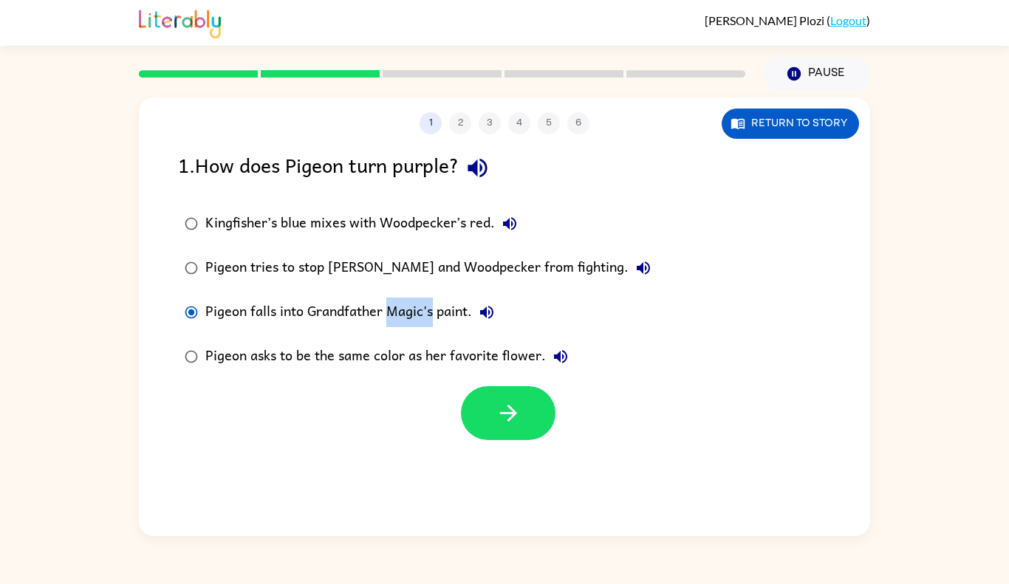
click at [416, 308] on div "Pigeon falls into Grandfather Magic's paint." at bounding box center [353, 313] width 296 height 30
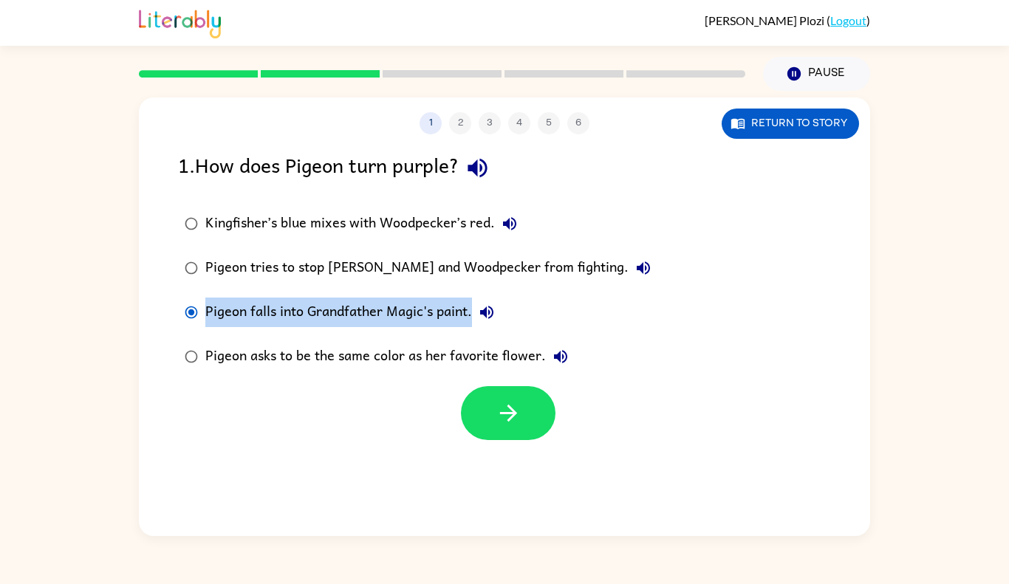
click at [416, 308] on div "Pigeon falls into Grandfather Magic's paint." at bounding box center [353, 313] width 296 height 30
click at [411, 305] on div "Pigeon falls into Grandfather Magic's paint." at bounding box center [353, 313] width 296 height 30
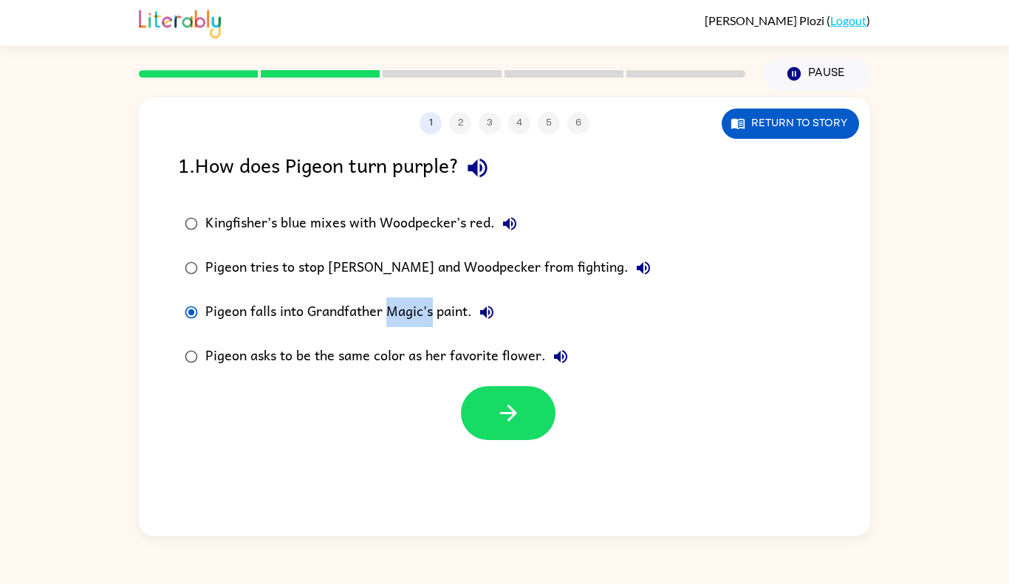
click at [411, 305] on div "Pigeon falls into Grandfather Magic's paint." at bounding box center [353, 313] width 296 height 30
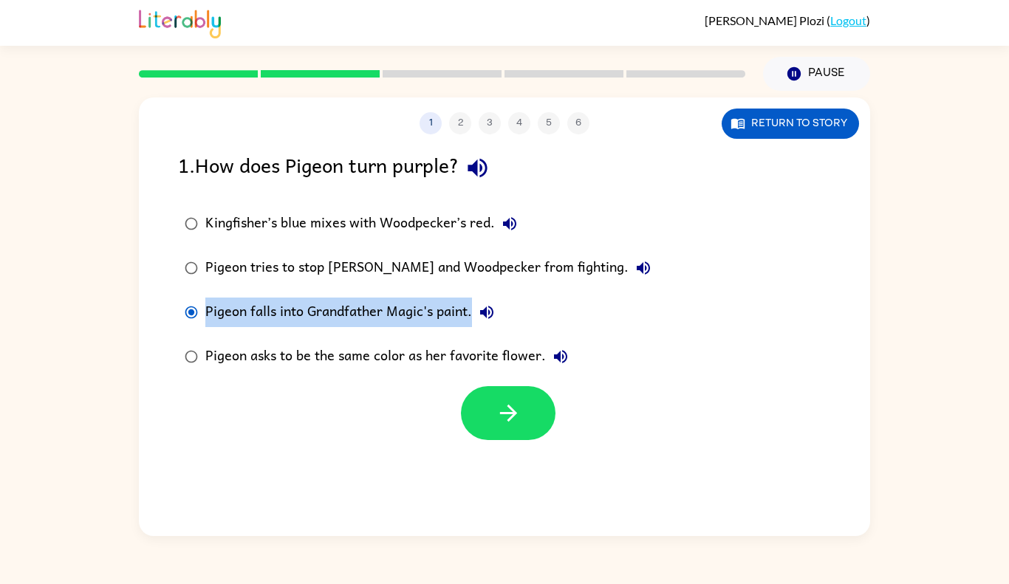
click at [411, 305] on div "Pigeon falls into Grandfather Magic's paint." at bounding box center [353, 313] width 296 height 30
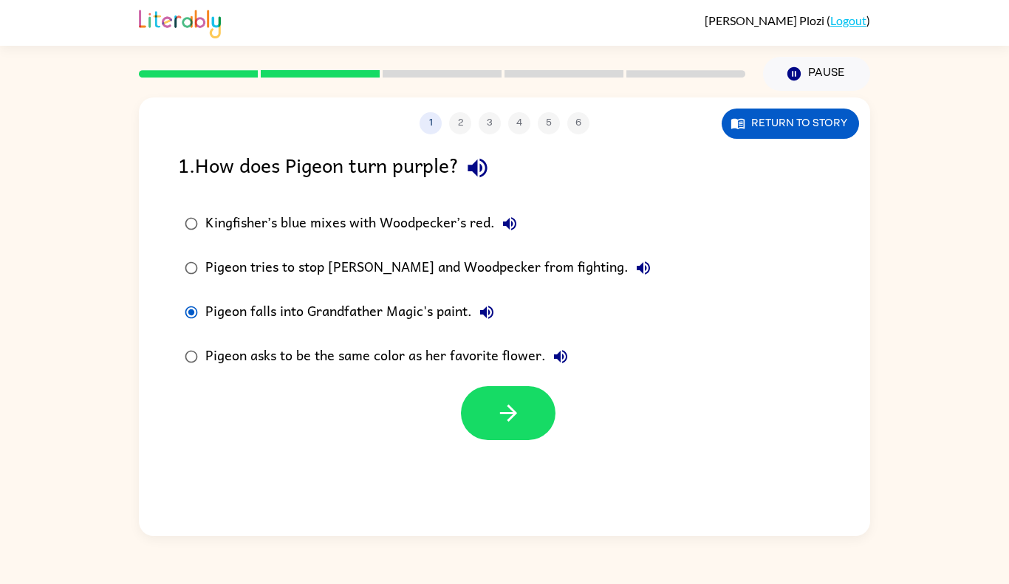
click at [411, 305] on div "Pigeon falls into Grandfather Magic's paint." at bounding box center [353, 313] width 296 height 30
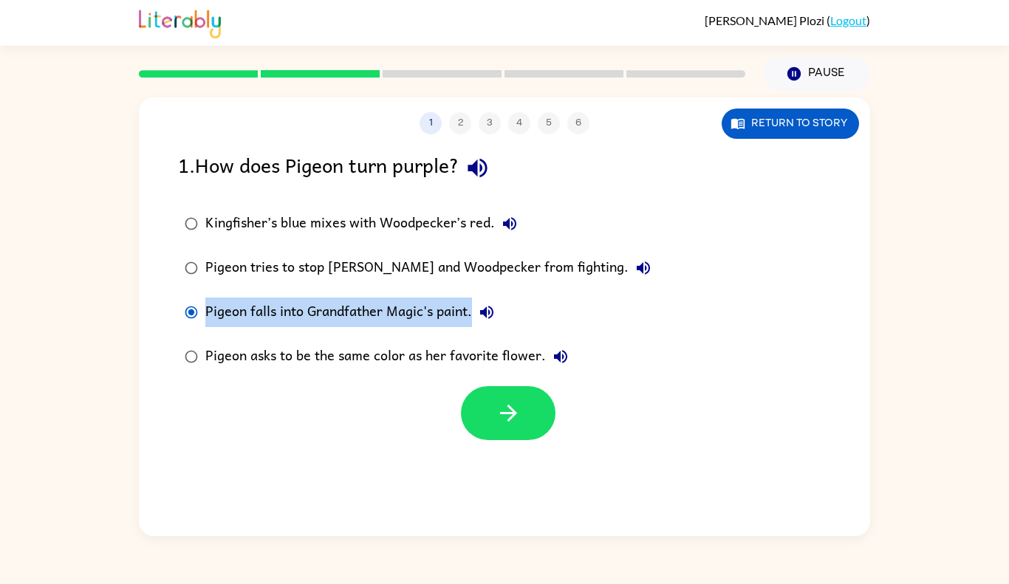
click at [411, 305] on div "Pigeon falls into Grandfather Magic's paint." at bounding box center [353, 313] width 296 height 30
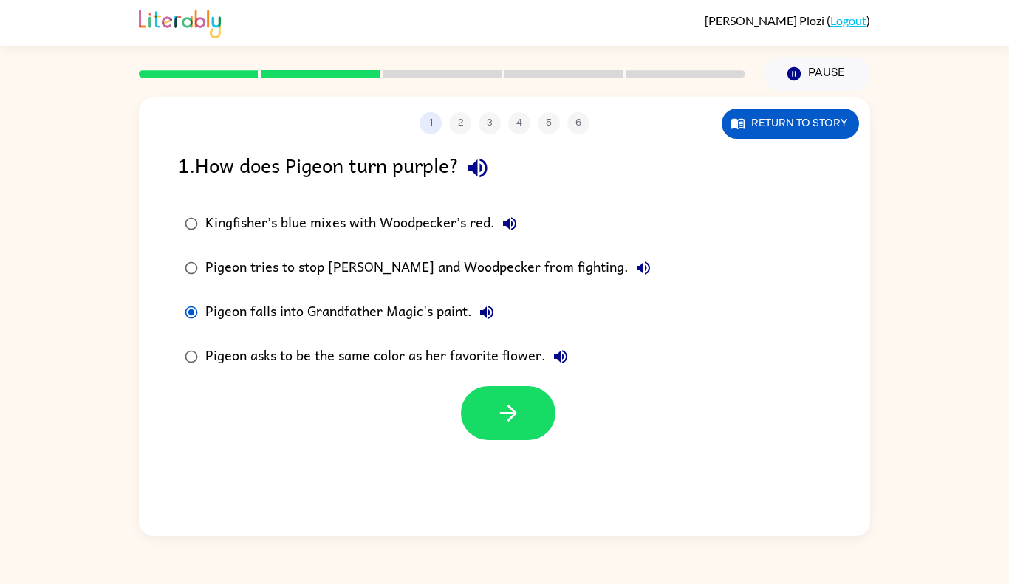
click at [411, 305] on div "Pigeon falls into Grandfather Magic's paint." at bounding box center [353, 313] width 296 height 30
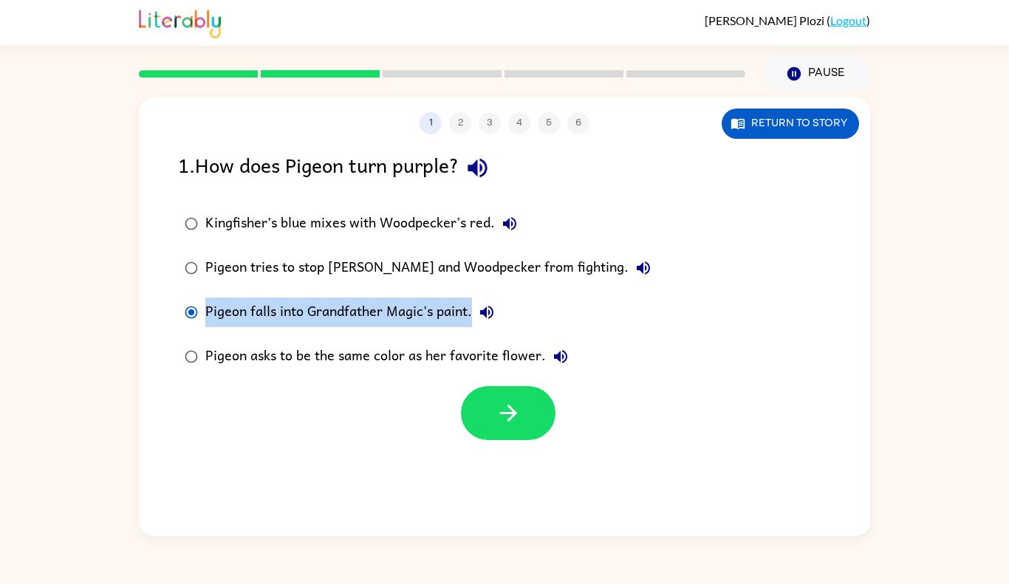
click at [411, 305] on div "Pigeon falls into Grandfather Magic's paint." at bounding box center [353, 313] width 296 height 30
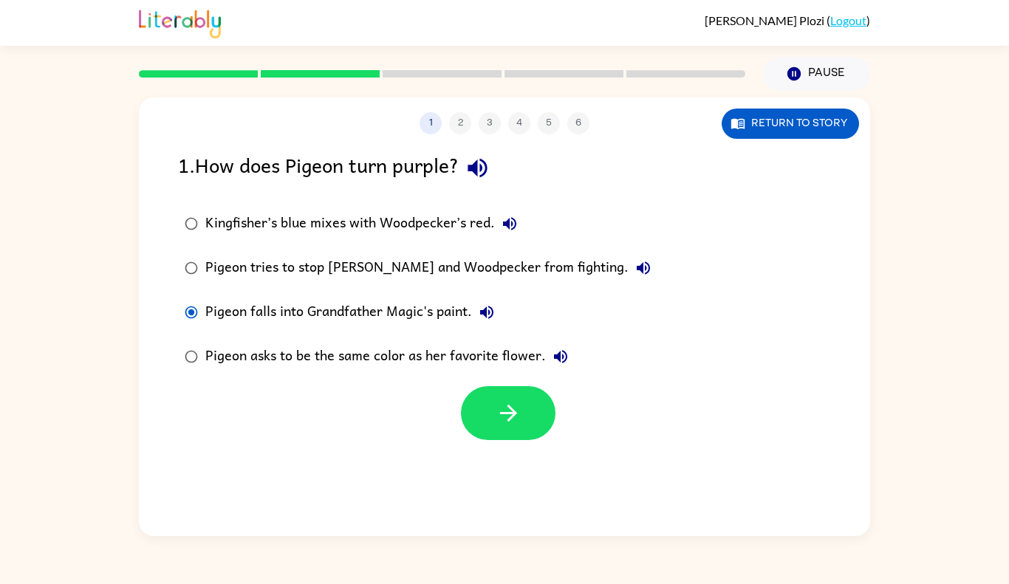
click at [411, 305] on div "Pigeon falls into Grandfather Magic's paint." at bounding box center [353, 313] width 296 height 30
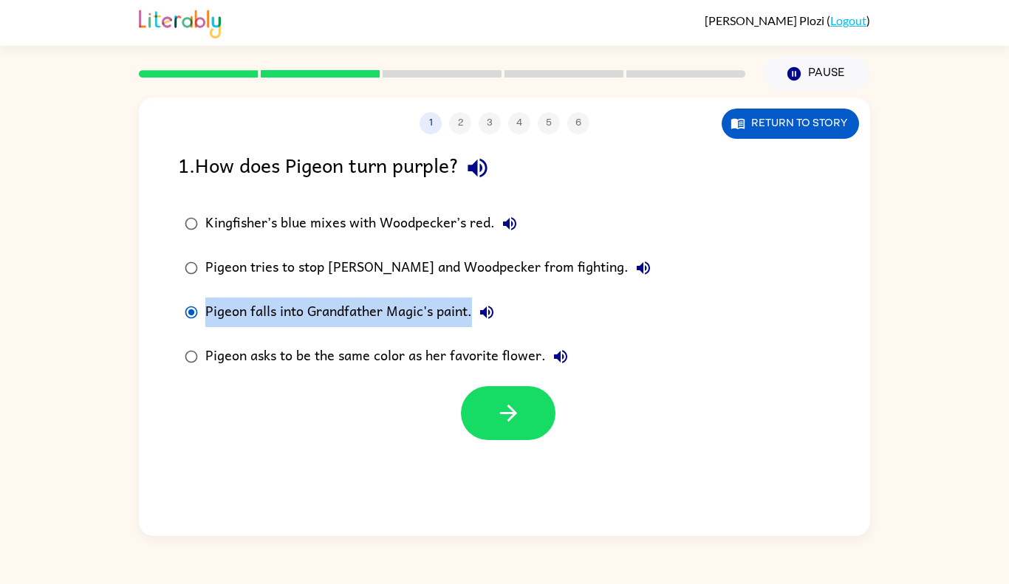
click at [411, 305] on div "Pigeon falls into Grandfather Magic's paint." at bounding box center [353, 313] width 296 height 30
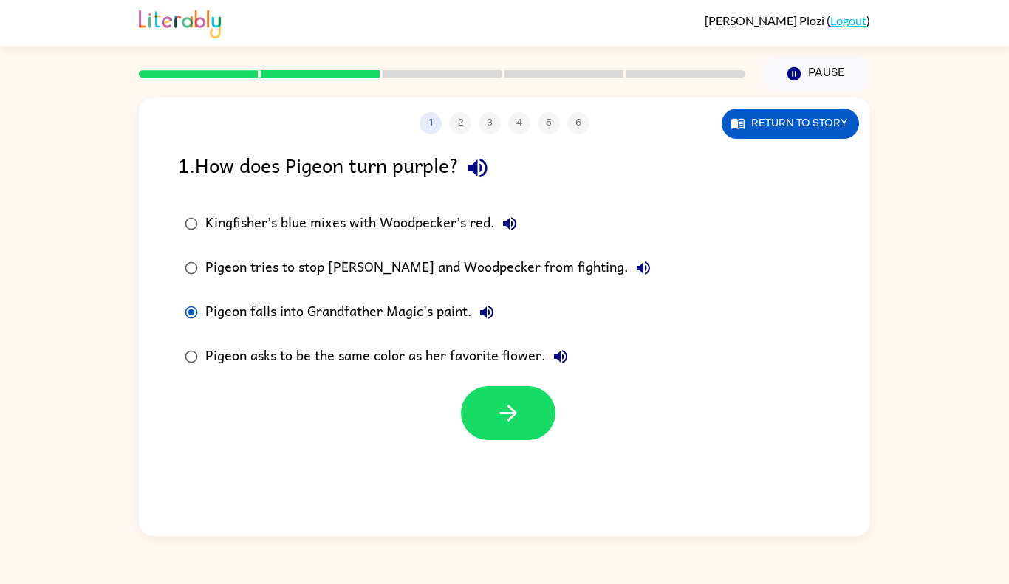
click at [411, 305] on div "Pigeon falls into Grandfather Magic's paint." at bounding box center [353, 313] width 296 height 30
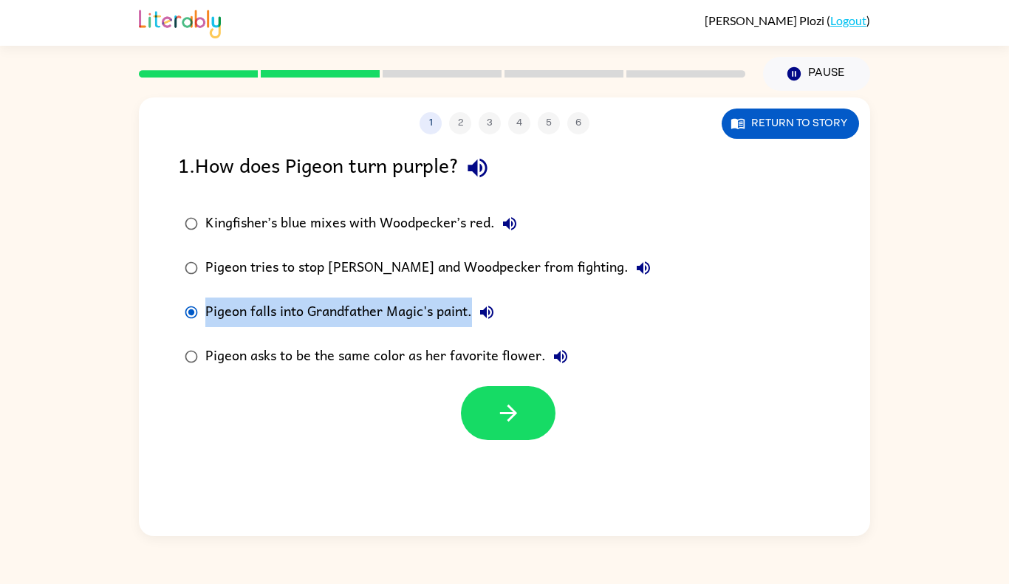
click at [411, 305] on div "Pigeon falls into Grandfather Magic's paint." at bounding box center [353, 313] width 296 height 30
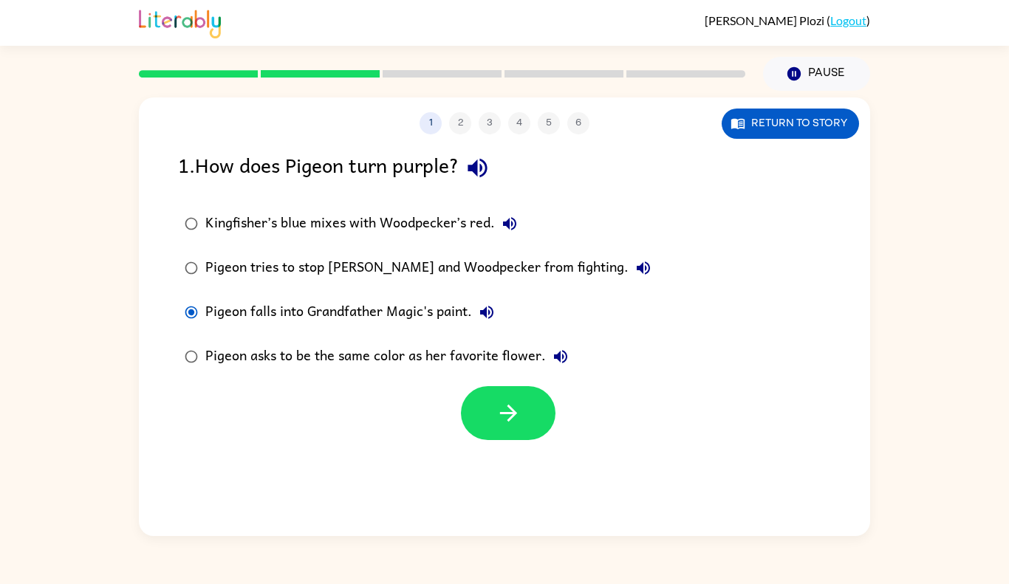
click at [411, 305] on div "Pigeon falls into Grandfather Magic's paint." at bounding box center [353, 313] width 296 height 30
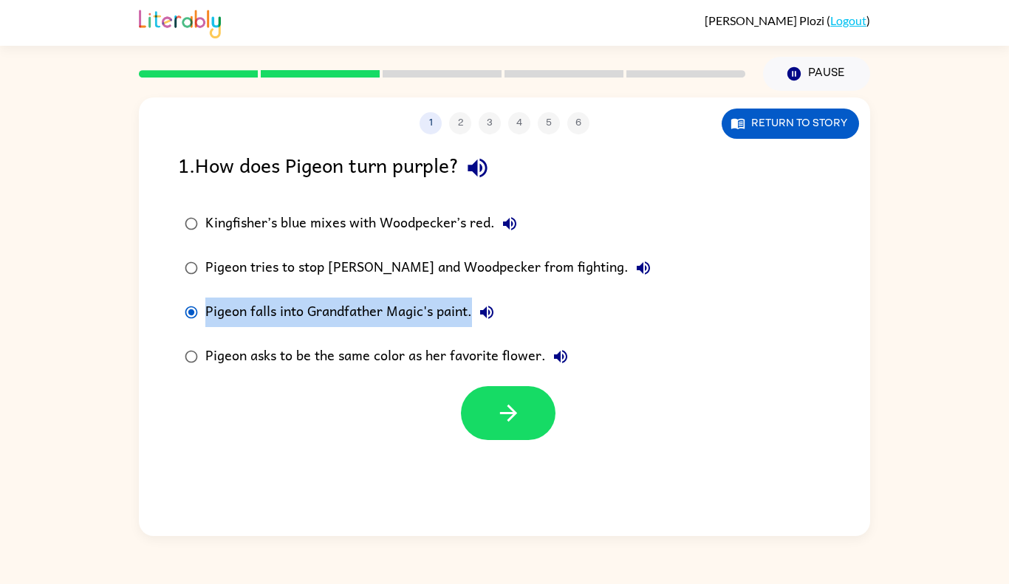
click at [411, 305] on div "Pigeon falls into Grandfather Magic's paint." at bounding box center [353, 313] width 296 height 30
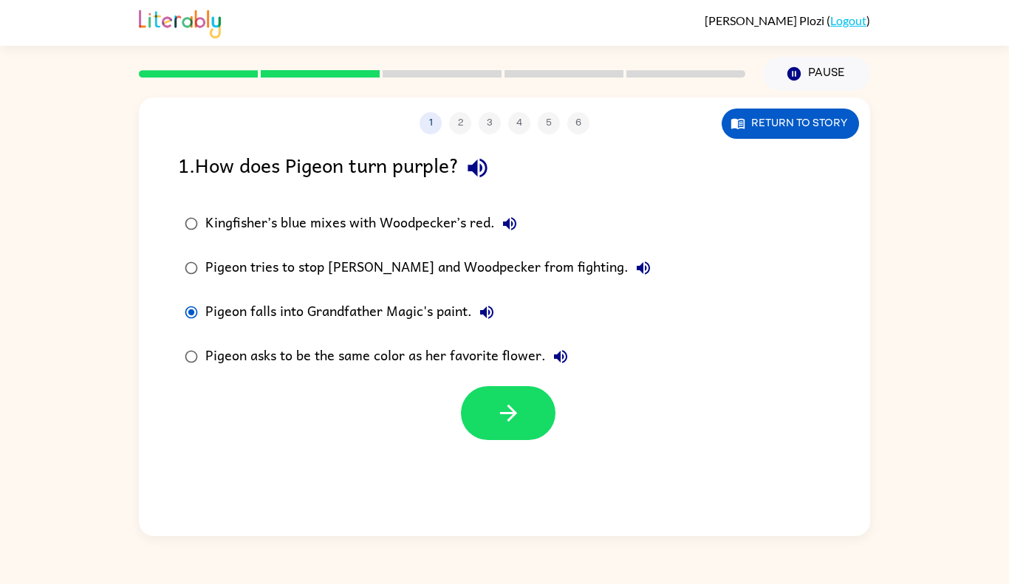
click at [473, 216] on div "Kingfisher’s blue mixes with Woodpecker’s red." at bounding box center [364, 224] width 319 height 30
click at [497, 419] on icon "button" at bounding box center [508, 413] width 26 height 26
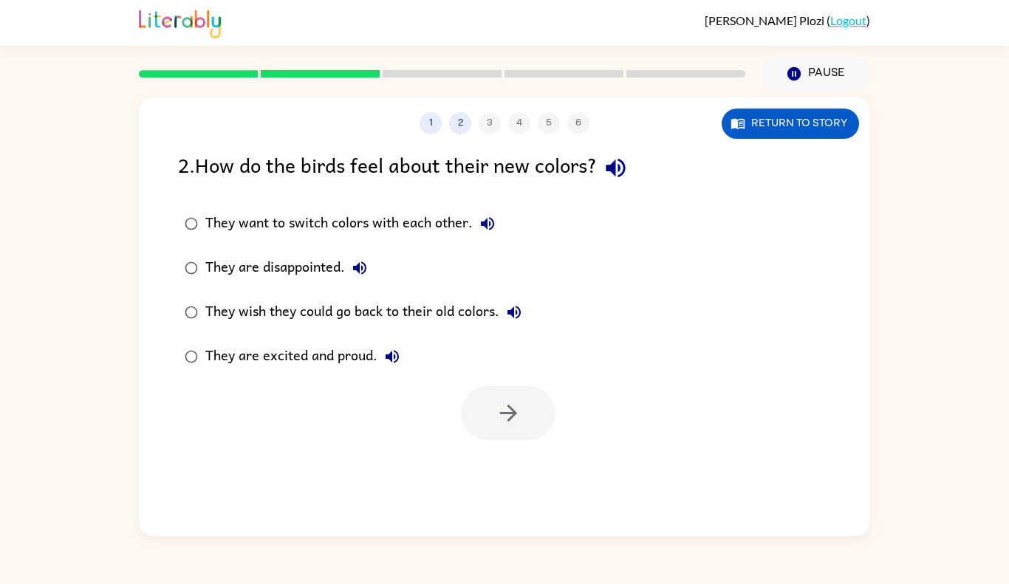
click at [499, 233] on button "They want to switch colors with each other." at bounding box center [488, 224] width 30 height 30
click at [476, 217] on button "They want to switch colors with each other." at bounding box center [488, 224] width 30 height 30
click at [489, 232] on icon "button" at bounding box center [487, 224] width 18 height 18
click at [497, 140] on div "1 2 3 4 5 6 Return to story 2 . How do the birds feel about their new colors? T…" at bounding box center [504, 316] width 731 height 439
click at [470, 132] on div "1 2 3 4 5 6" at bounding box center [504, 123] width 731 height 22
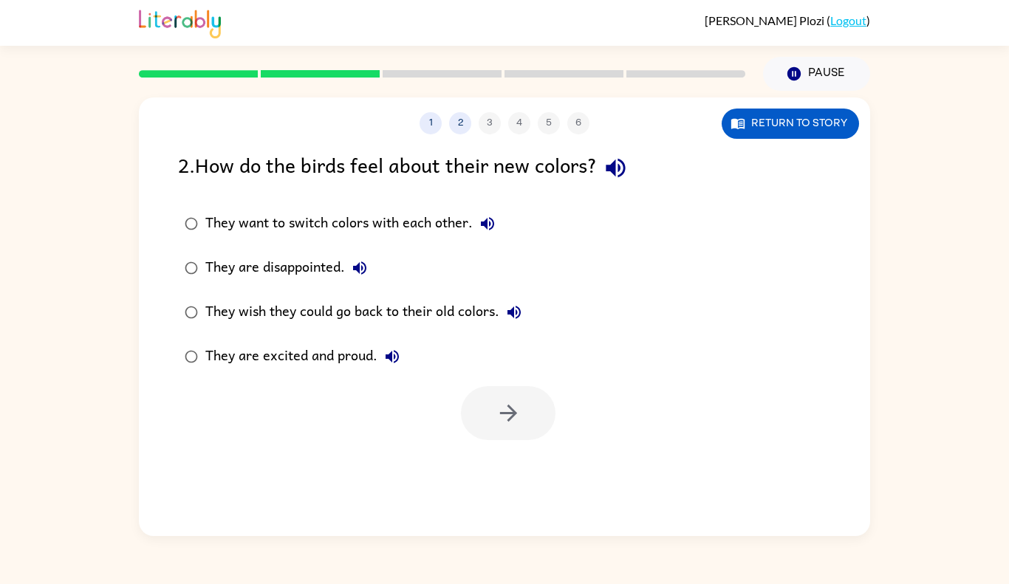
click at [495, 117] on div "1 2 3 4 5 6" at bounding box center [504, 123] width 731 height 22
click at [493, 135] on div "1 2 3 4 5 6 Return to story 2 . How do the birds feel about their new colors? T…" at bounding box center [504, 316] width 731 height 439
click at [762, 118] on button "Return to story" at bounding box center [789, 124] width 137 height 30
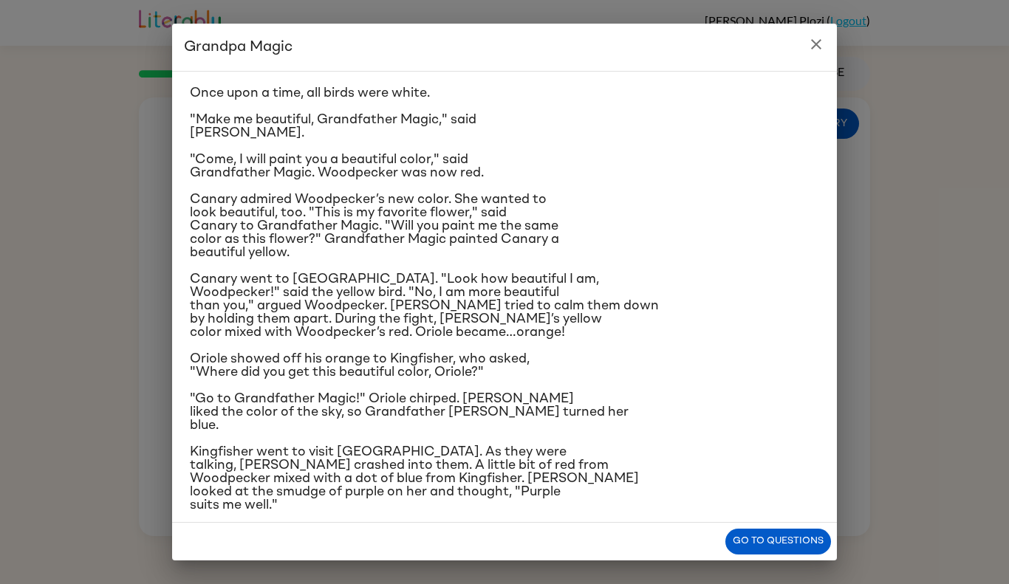
scroll to position [0, 0]
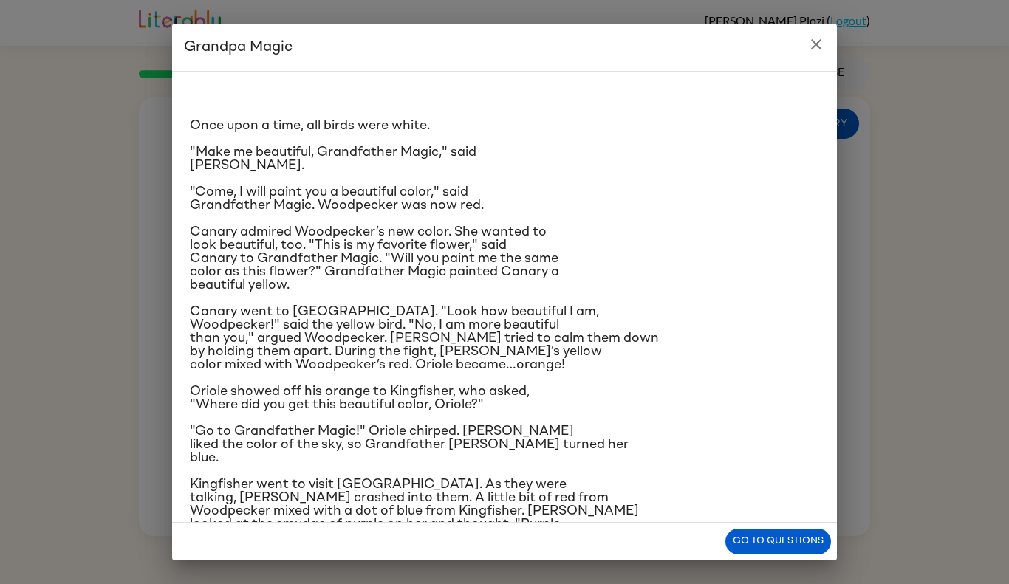
click at [820, 43] on icon "close" at bounding box center [816, 44] width 18 height 18
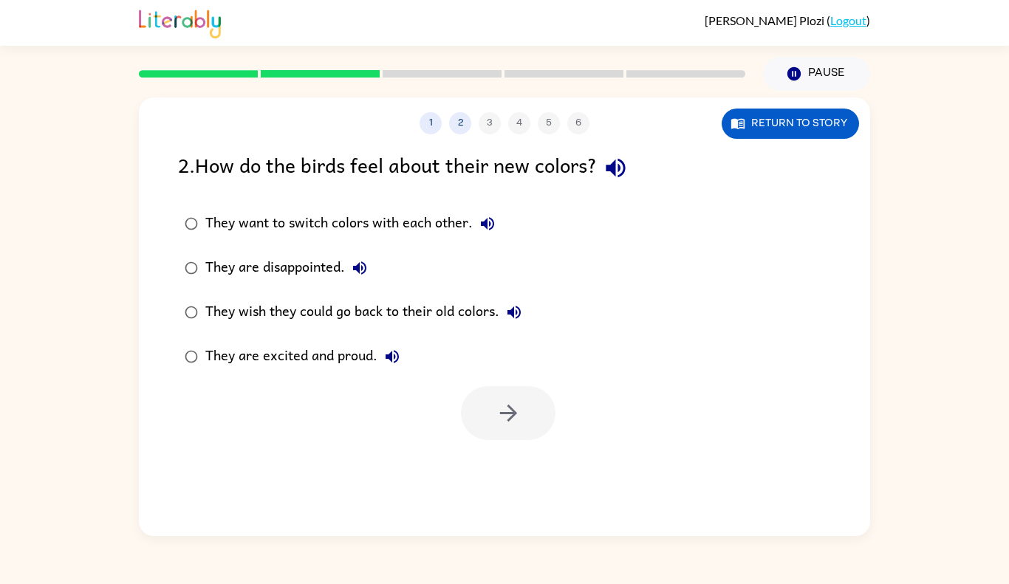
click at [303, 283] on label "They are disappointed." at bounding box center [353, 268] width 366 height 44
click at [429, 315] on div "They wish they could go back to their old colors." at bounding box center [366, 313] width 323 height 30
click at [512, 436] on button "button" at bounding box center [508, 413] width 95 height 54
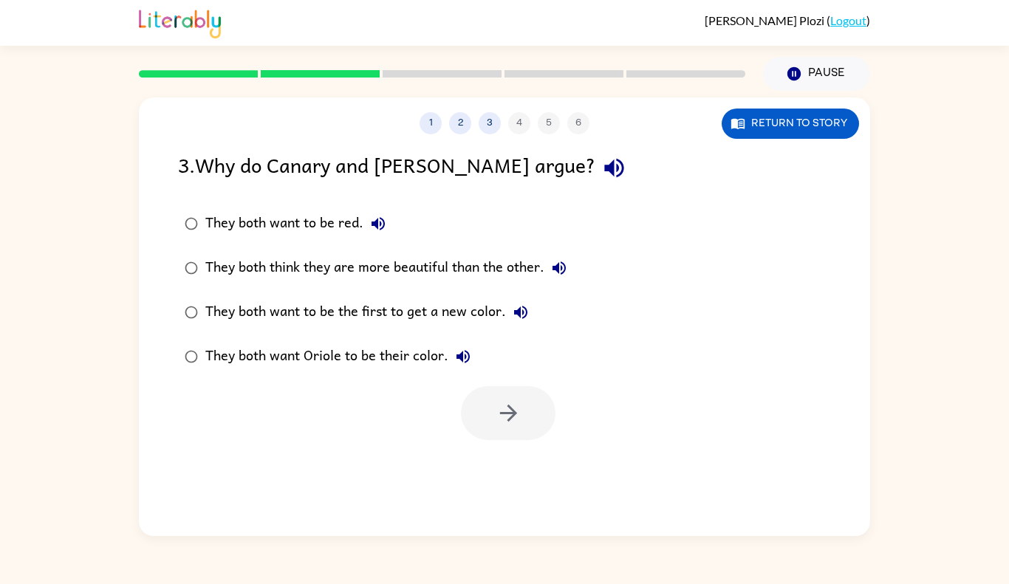
click at [506, 416] on div at bounding box center [508, 413] width 95 height 54
click at [405, 275] on div "They both think they are more beautiful than the other." at bounding box center [389, 268] width 368 height 30
click at [501, 427] on button "button" at bounding box center [508, 413] width 95 height 54
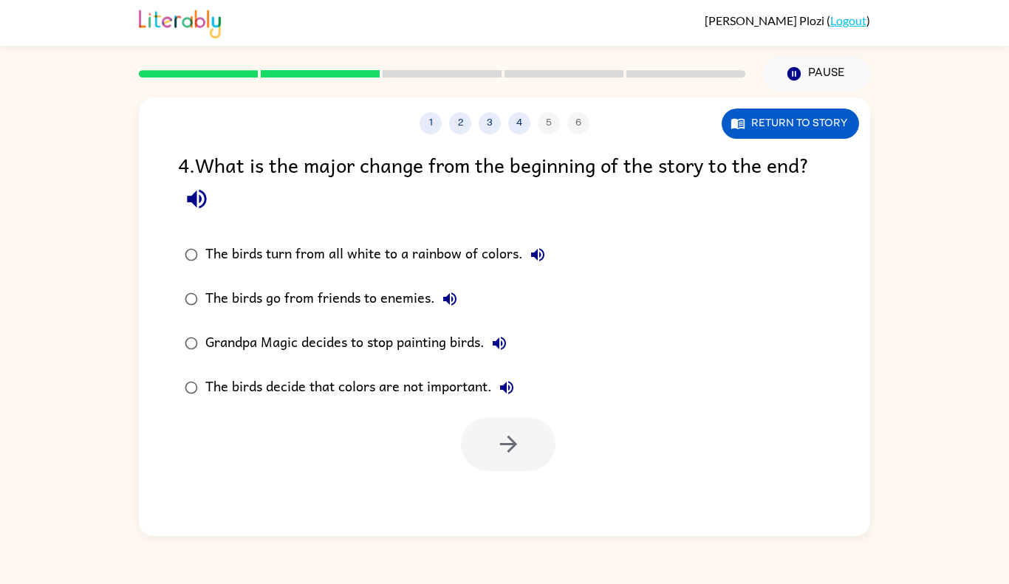
click at [413, 352] on div "Grandpa Magic decides to stop painting birds." at bounding box center [359, 344] width 309 height 30
click at [441, 255] on div "The birds turn from all white to a rainbow of colors." at bounding box center [378, 255] width 347 height 30
click at [515, 437] on icon "button" at bounding box center [508, 444] width 26 height 26
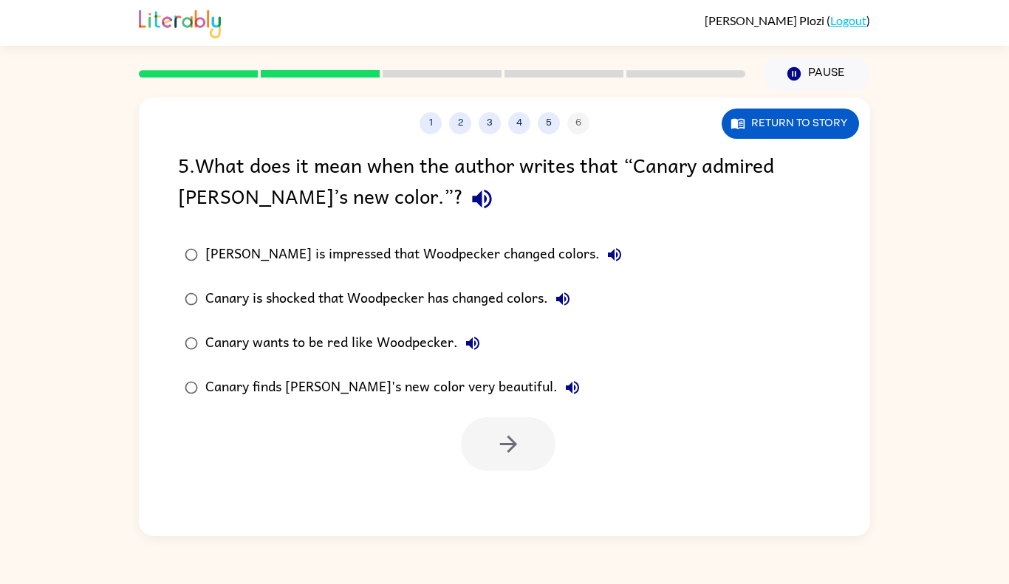
click at [485, 353] on div "Canary wants to be red like Woodpecker." at bounding box center [346, 344] width 282 height 30
click at [525, 422] on button "button" at bounding box center [508, 444] width 95 height 54
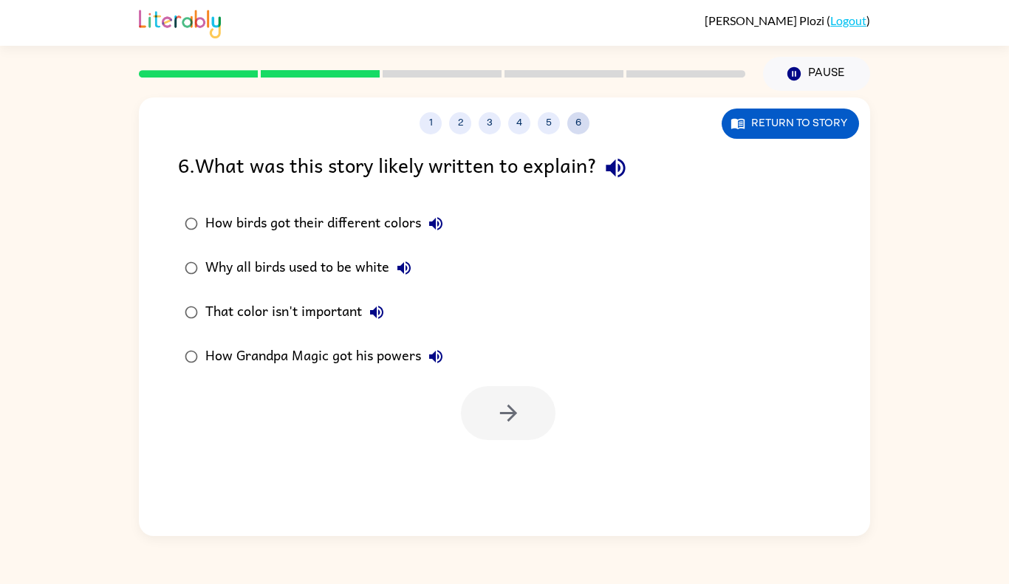
click at [580, 120] on button "6" at bounding box center [578, 123] width 22 height 22
click at [350, 354] on div "How Grandpa Magic got his powers" at bounding box center [327, 357] width 245 height 30
click at [539, 416] on button "button" at bounding box center [508, 413] width 95 height 54
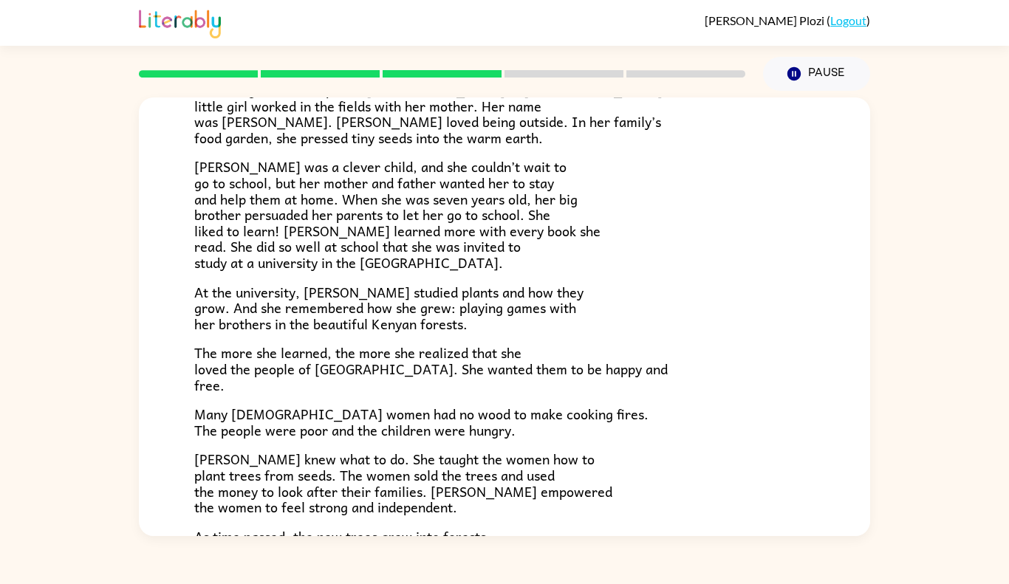
scroll to position [399, 0]
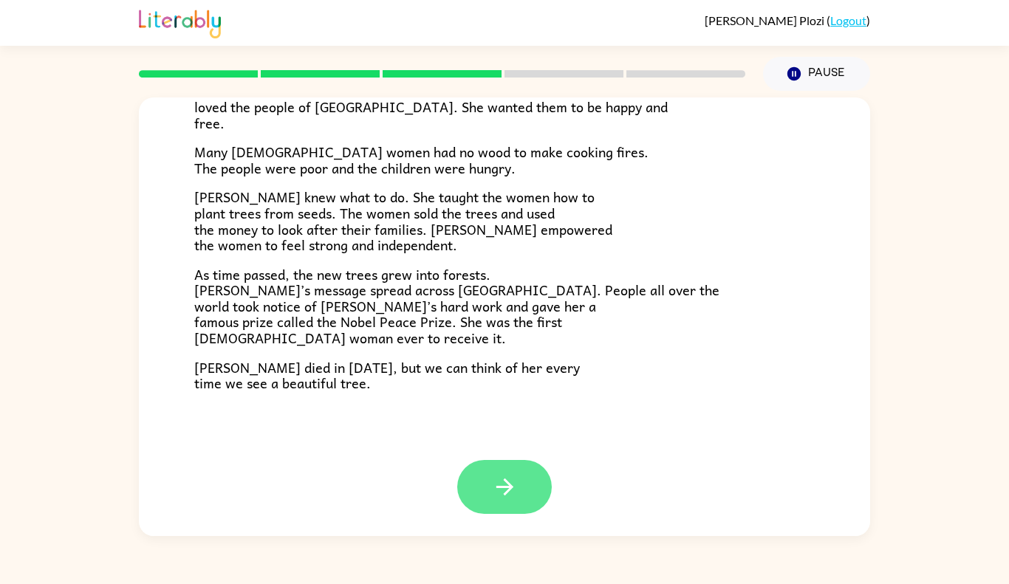
click at [519, 484] on button "button" at bounding box center [504, 487] width 95 height 54
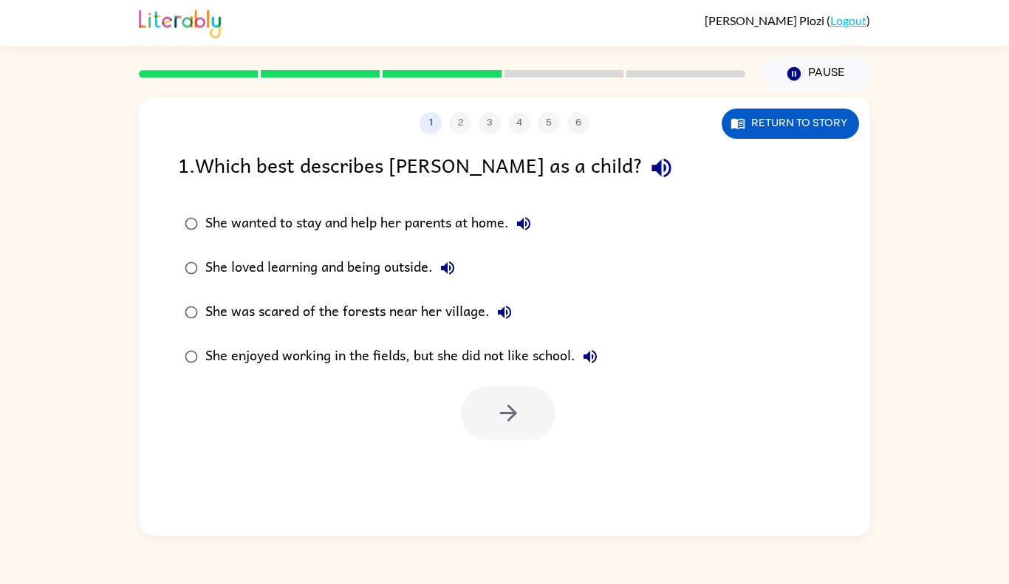
scroll to position [0, 0]
click at [427, 300] on div "She was scared of the forests near her village." at bounding box center [362, 313] width 314 height 30
click at [528, 452] on div "1 2 3 4 5 6 Return to story 1 . Which best describes [PERSON_NAME] as a child? …" at bounding box center [504, 316] width 731 height 439
click at [524, 431] on button "button" at bounding box center [508, 413] width 95 height 54
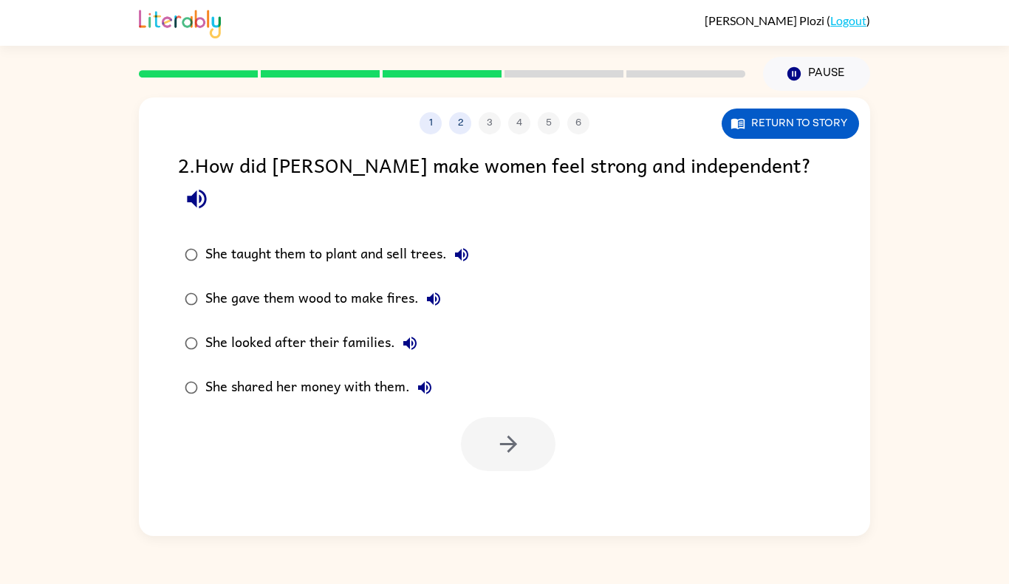
click at [415, 240] on div "She taught them to plant and sell trees." at bounding box center [340, 255] width 271 height 30
click at [515, 471] on div "1 2 3 4 5 6 Return to story 2 . How did [PERSON_NAME] make women feel strong an…" at bounding box center [504, 316] width 731 height 439
click at [523, 417] on button "button" at bounding box center [508, 444] width 95 height 54
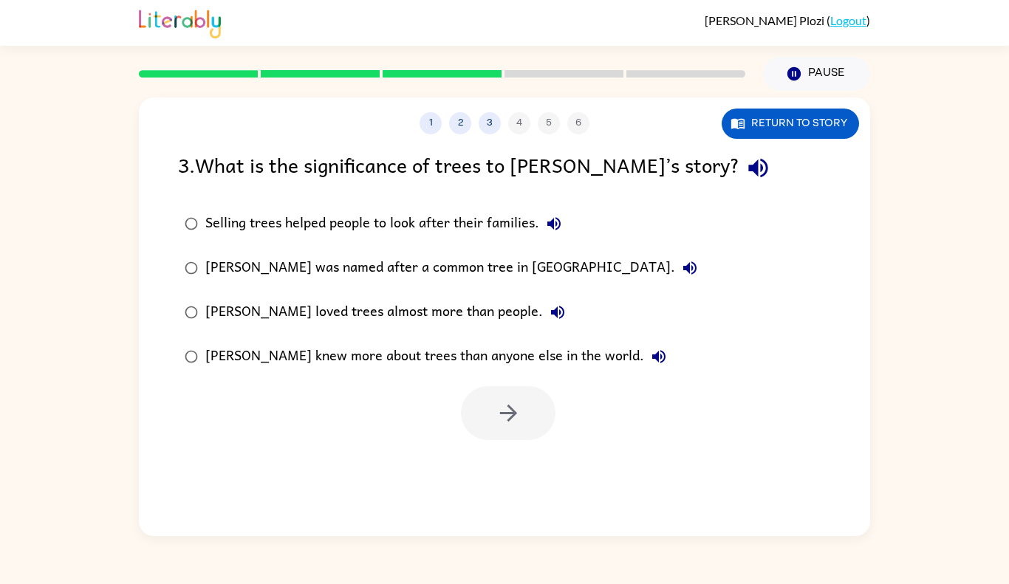
click at [461, 369] on div "[PERSON_NAME] knew more about trees than anyone else in the world." at bounding box center [439, 357] width 468 height 30
click at [532, 419] on button "button" at bounding box center [508, 413] width 95 height 54
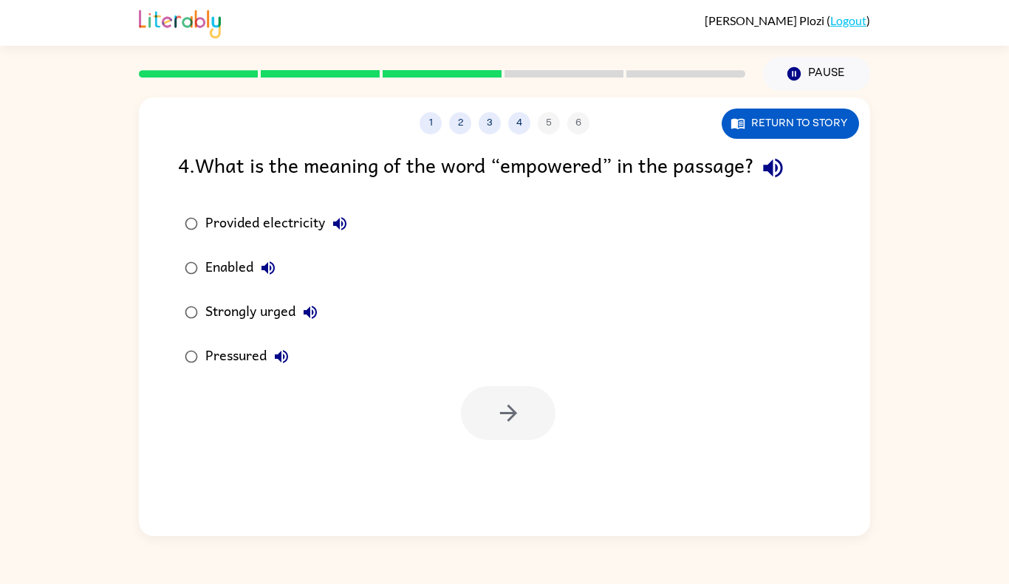
click at [312, 216] on div "Provided electricity" at bounding box center [279, 224] width 149 height 30
click at [512, 399] on button "button" at bounding box center [508, 413] width 95 height 54
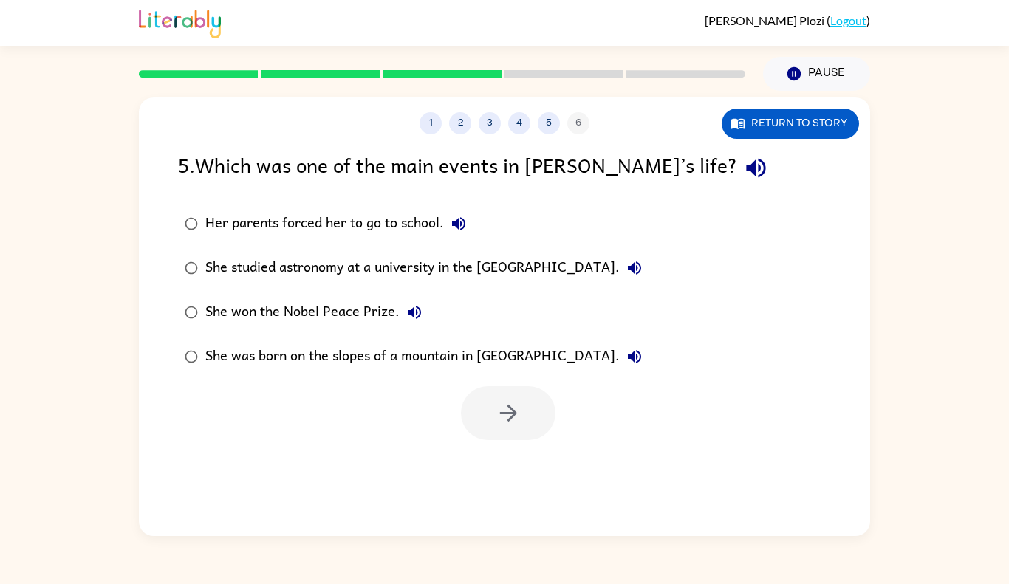
click at [487, 365] on div "She was born on the slopes of a mountain in [GEOGRAPHIC_DATA]." at bounding box center [427, 357] width 444 height 30
click at [523, 412] on button "button" at bounding box center [508, 413] width 95 height 54
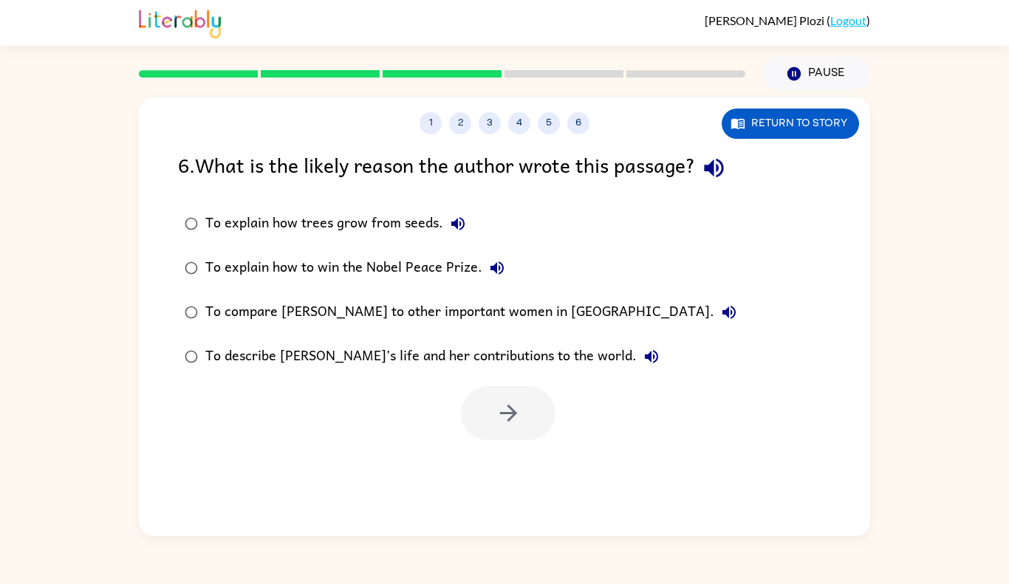
click at [454, 206] on label "To explain how trees grow from seeds." at bounding box center [460, 224] width 581 height 44
click at [486, 408] on button "button" at bounding box center [508, 413] width 95 height 54
click at [502, 422] on div at bounding box center [508, 413] width 95 height 54
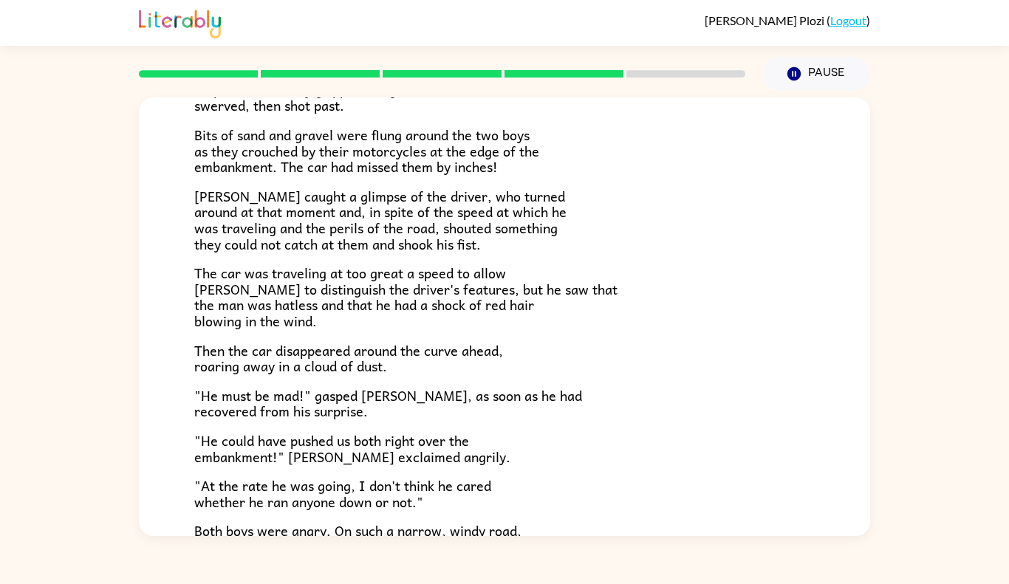
scroll to position [393, 0]
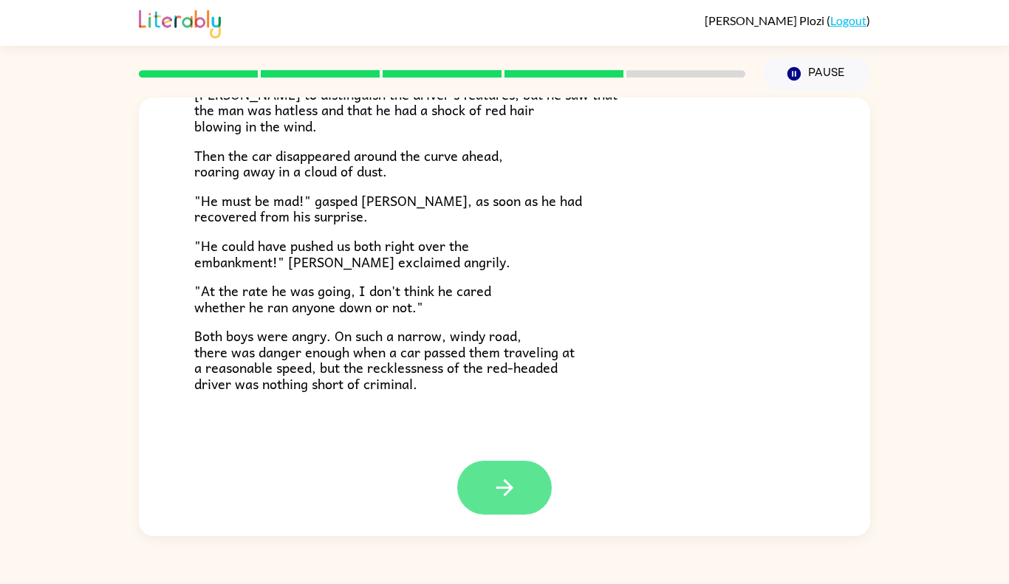
click at [527, 472] on button "button" at bounding box center [504, 488] width 95 height 54
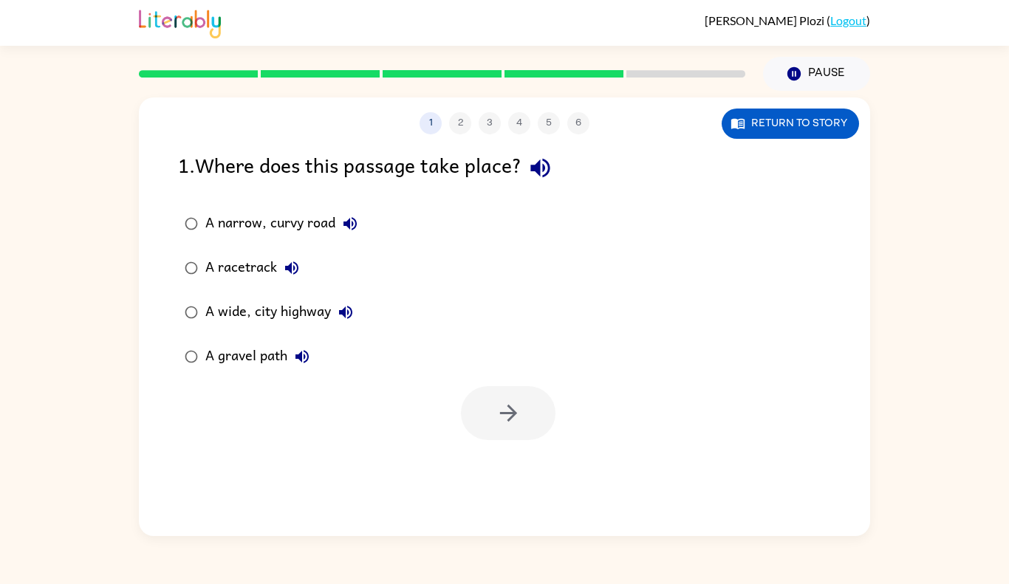
click at [561, 291] on div "A narrow, curvy road A racetrack A wide, city highway A gravel path" at bounding box center [524, 290] width 692 height 177
click at [326, 264] on label "A racetrack" at bounding box center [271, 268] width 202 height 44
click at [526, 410] on button "button" at bounding box center [508, 413] width 95 height 54
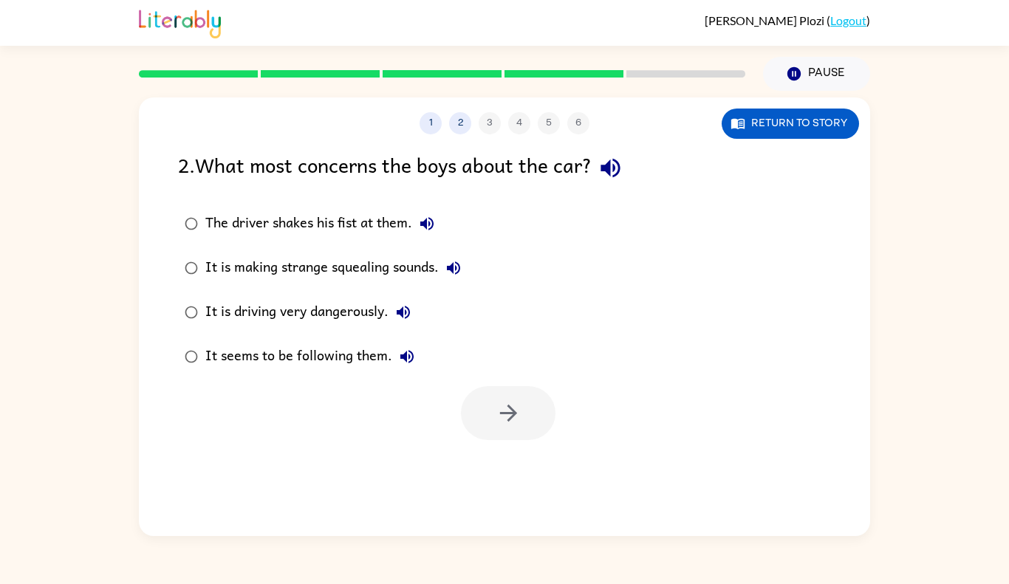
click at [379, 227] on div "The driver shakes his fist at them." at bounding box center [323, 224] width 236 height 30
click at [512, 399] on button "button" at bounding box center [508, 413] width 95 height 54
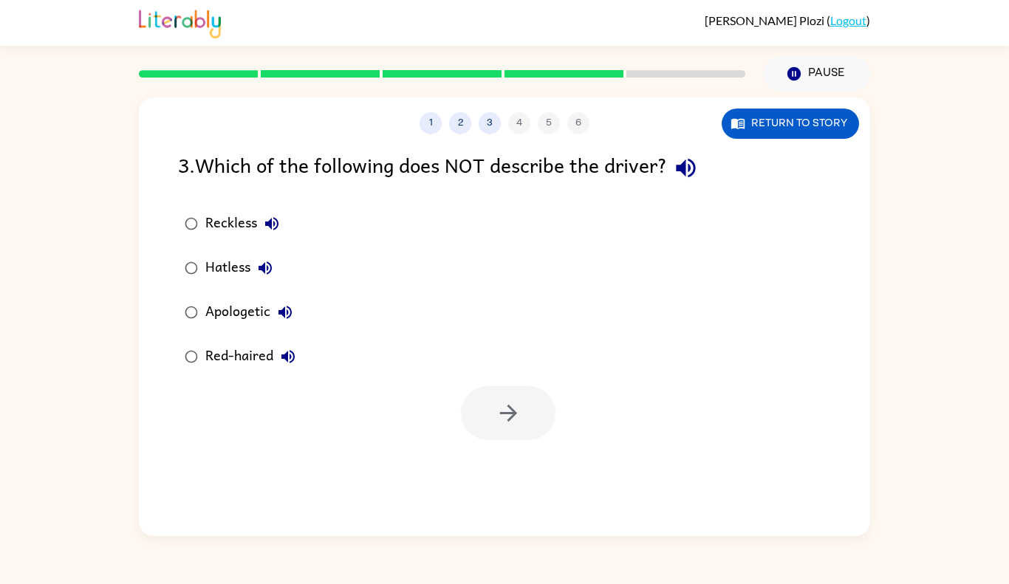
click at [281, 306] on icon "button" at bounding box center [285, 312] width 18 height 18
click at [519, 374] on div "Reckless Hatless Apologetic Red-haired" at bounding box center [524, 290] width 692 height 177
click at [274, 229] on icon "button" at bounding box center [271, 223] width 13 height 13
click at [479, 402] on button "button" at bounding box center [508, 413] width 95 height 54
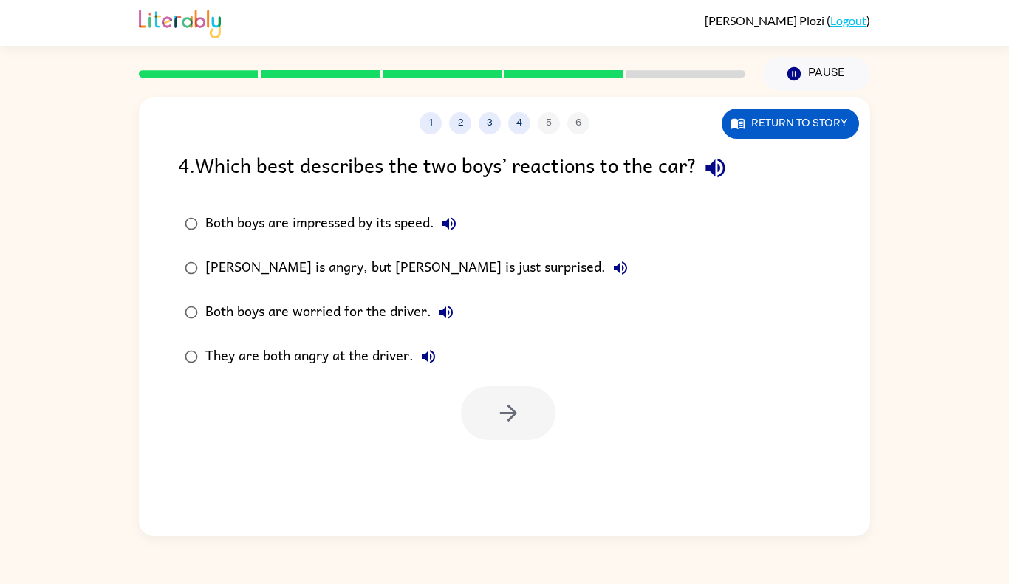
click at [269, 308] on div "Both boys are worried for the driver." at bounding box center [332, 313] width 255 height 30
click at [512, 413] on icon "button" at bounding box center [507, 413] width 17 height 17
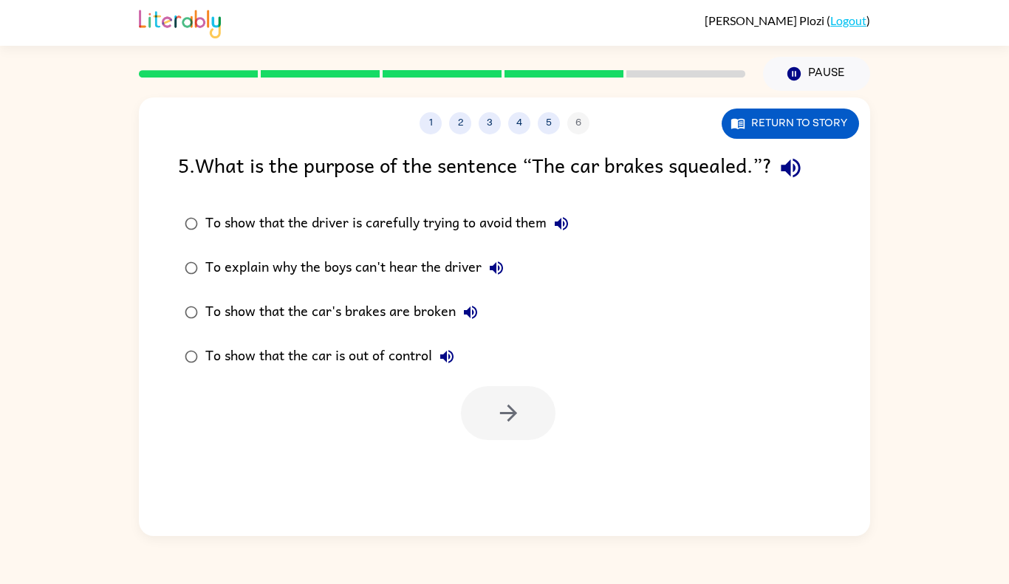
click at [338, 309] on div "To show that the car's brakes are broken" at bounding box center [345, 313] width 280 height 30
click at [531, 413] on button "button" at bounding box center [508, 413] width 95 height 54
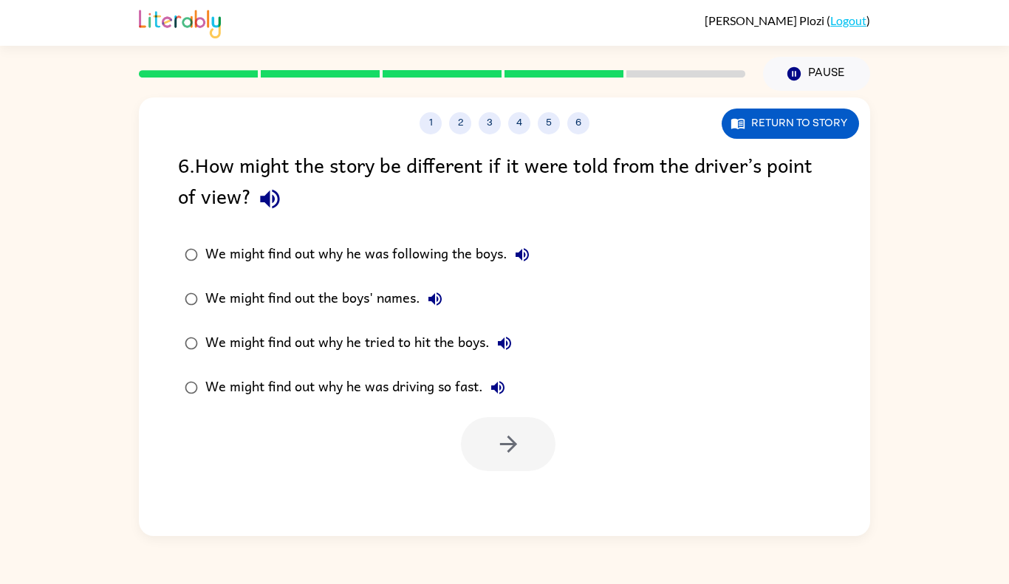
click at [357, 349] on div "We might find out why he tried to hit the boys." at bounding box center [362, 344] width 314 height 30
click at [510, 451] on icon "button" at bounding box center [508, 444] width 26 height 26
